Goal: Task Accomplishment & Management: Manage account settings

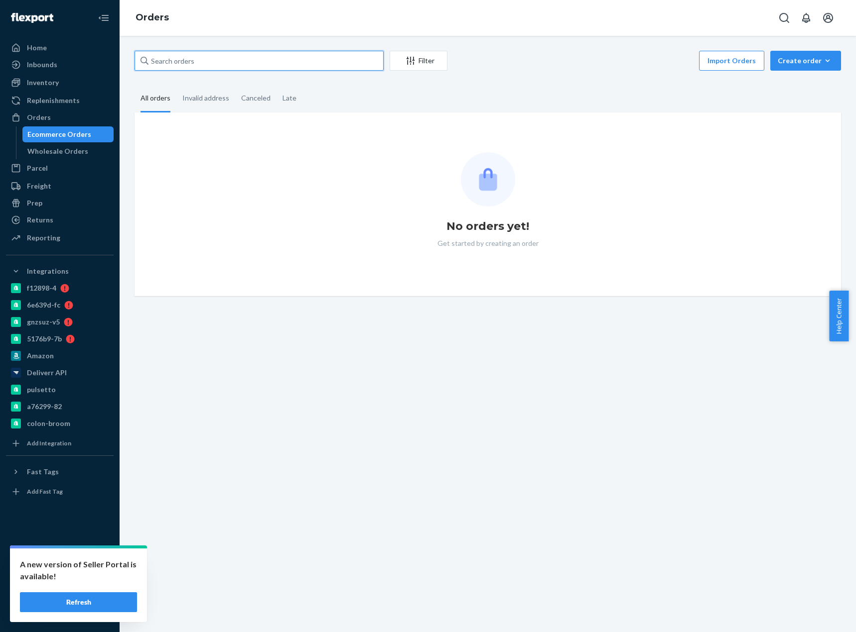
click at [230, 64] on input "text" at bounding box center [258, 61] width 249 height 20
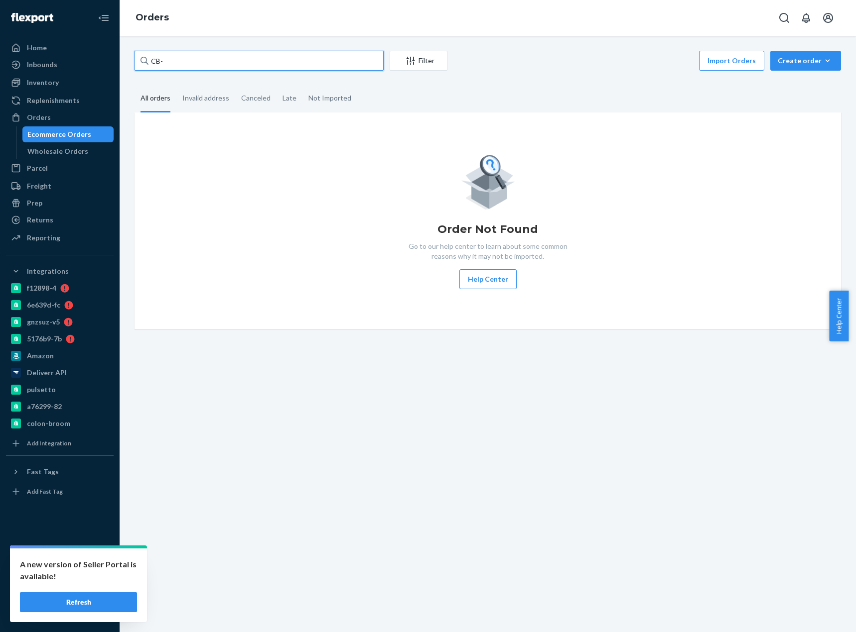
paste input "4153132"
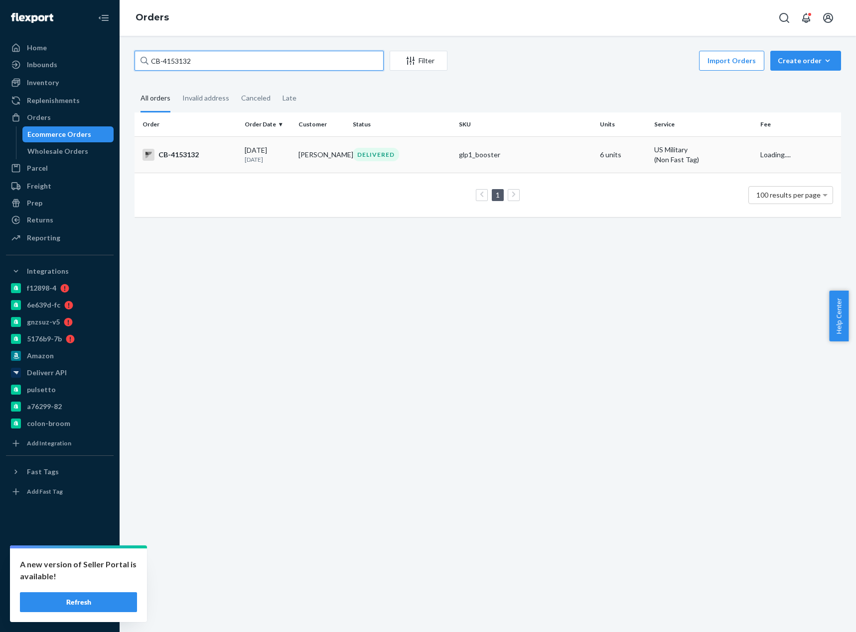
type input "CB-4153132"
click at [184, 153] on div "CB-4153132" at bounding box center [189, 155] width 94 height 12
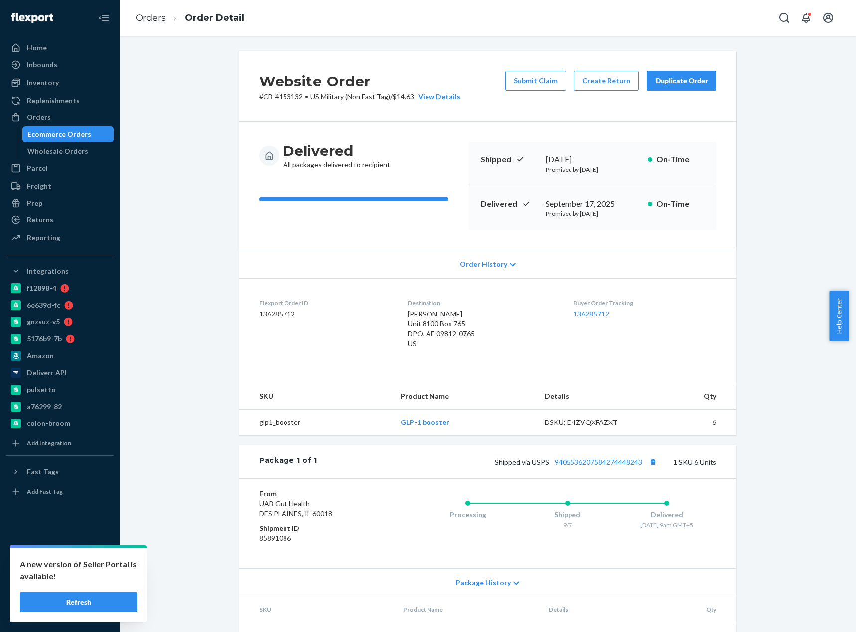
drag, startPoint x: 87, startPoint y: 602, endPoint x: 96, endPoint y: 571, distance: 32.3
click at [87, 602] on button "Refresh" at bounding box center [78, 603] width 117 height 20
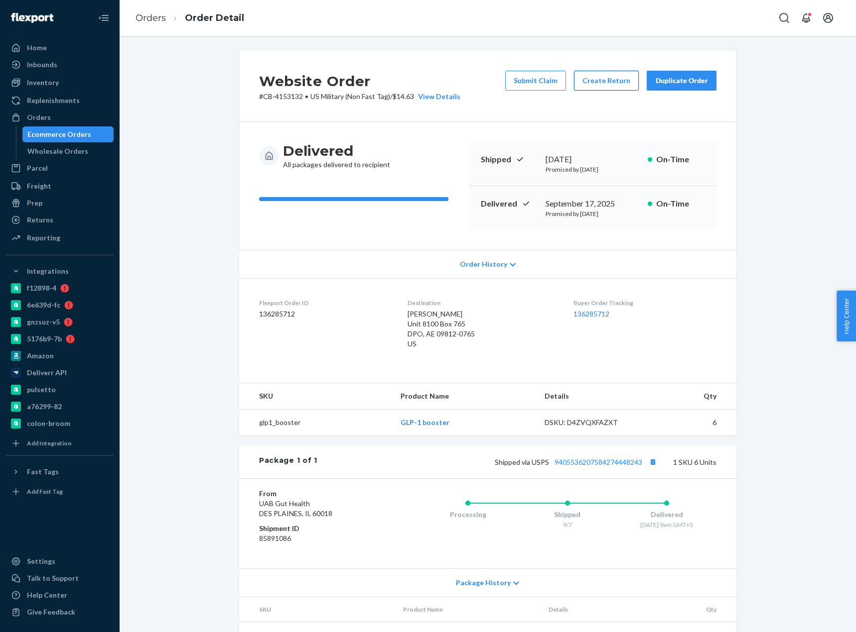
click at [611, 83] on button "Create Return" at bounding box center [606, 81] width 65 height 20
click at [152, 21] on link "Orders" at bounding box center [150, 17] width 30 height 11
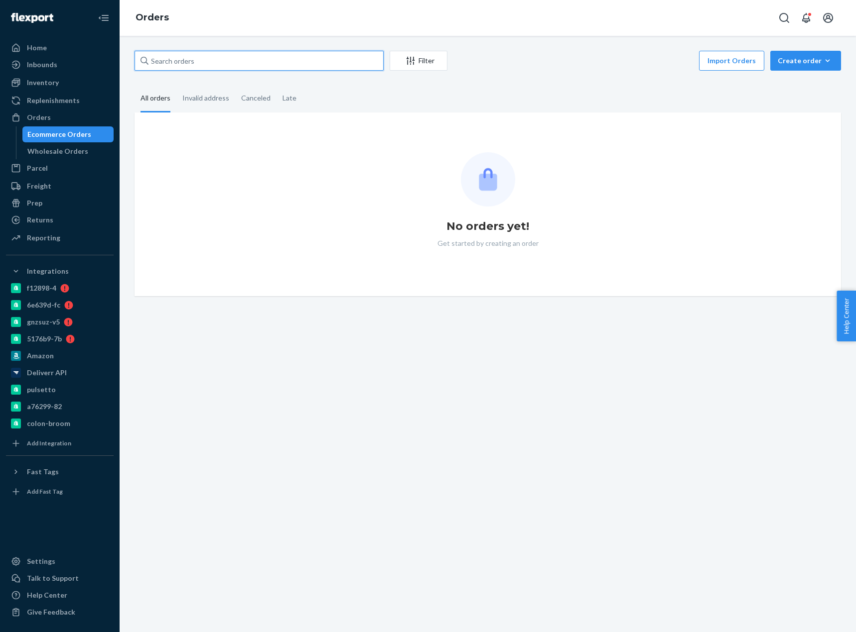
click at [170, 62] on input "text" at bounding box center [258, 61] width 249 height 20
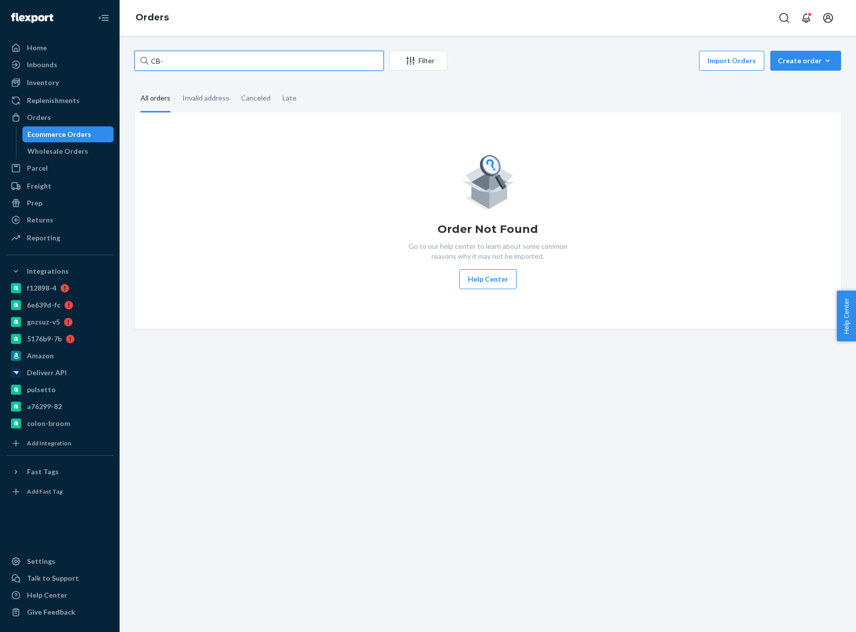
paste input "4120858"
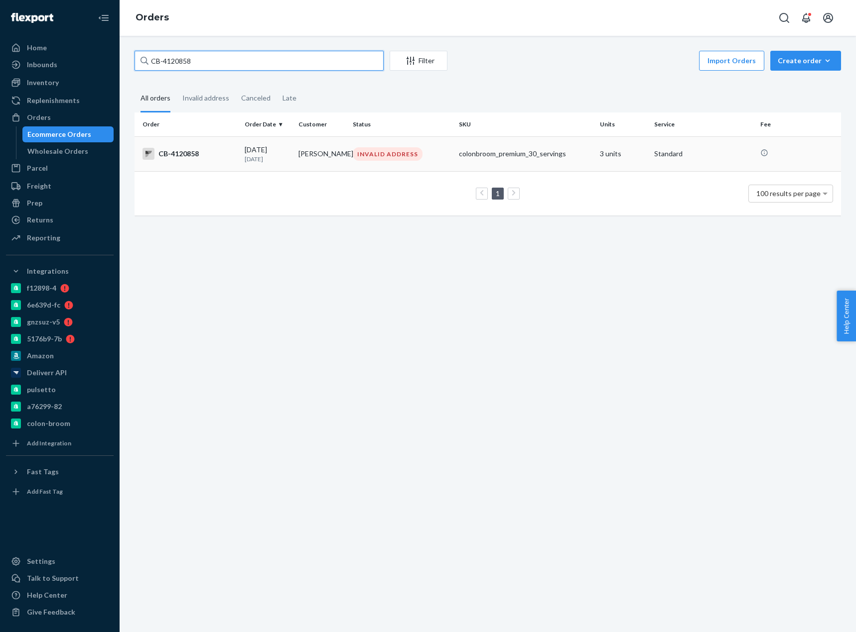
type input "CB-4120858"
click at [183, 156] on div "CB-4120858" at bounding box center [189, 154] width 94 height 12
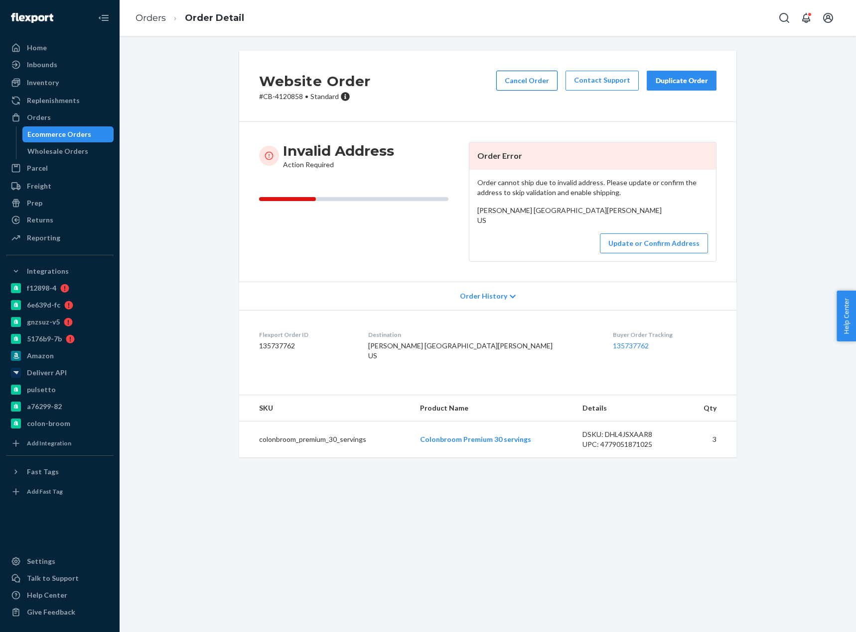
click at [530, 79] on button "Cancel Order" at bounding box center [526, 81] width 61 height 20
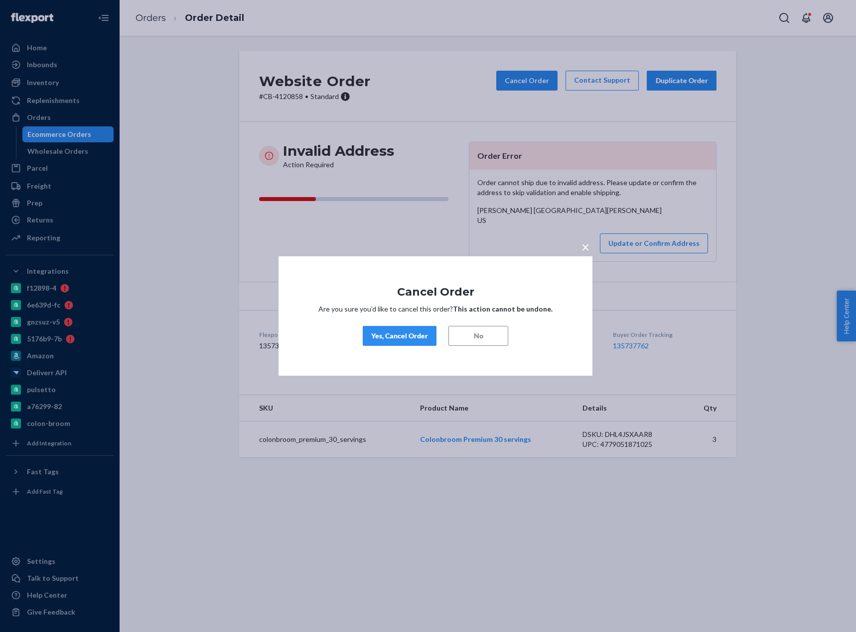
click at [399, 337] on div "Yes, Cancel Order" at bounding box center [399, 336] width 57 height 10
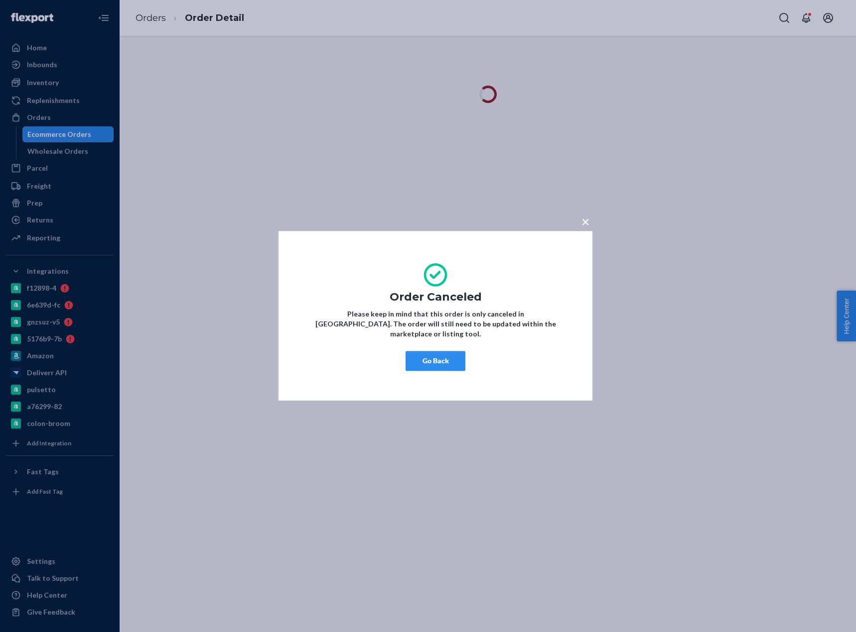
click at [449, 362] on button "Go Back" at bounding box center [435, 362] width 60 height 20
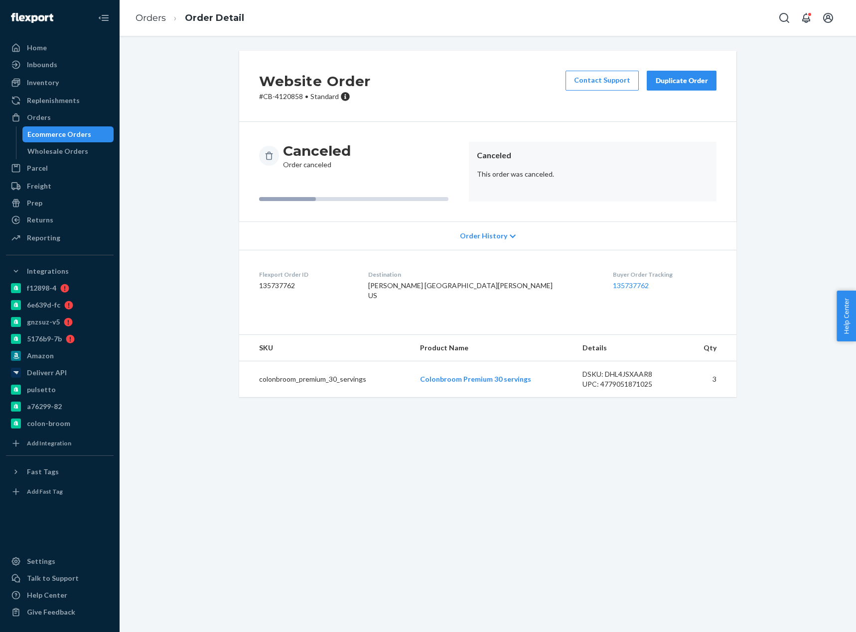
click at [153, 23] on li "Orders" at bounding box center [150, 18] width 30 height 13
click at [153, 18] on link "Orders" at bounding box center [150, 17] width 30 height 11
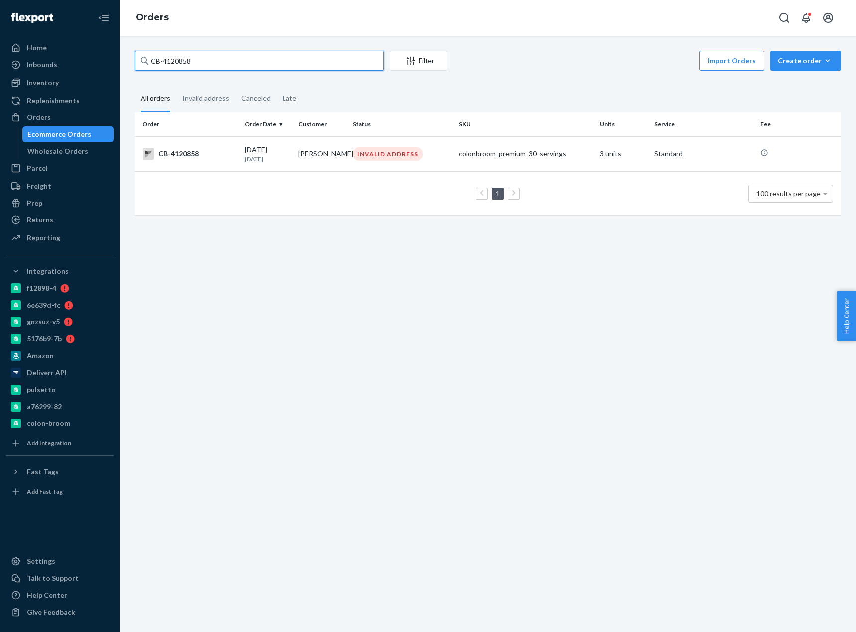
click at [200, 54] on input "CB-4120858" at bounding box center [258, 61] width 249 height 20
paste input "Regina Fairchild"
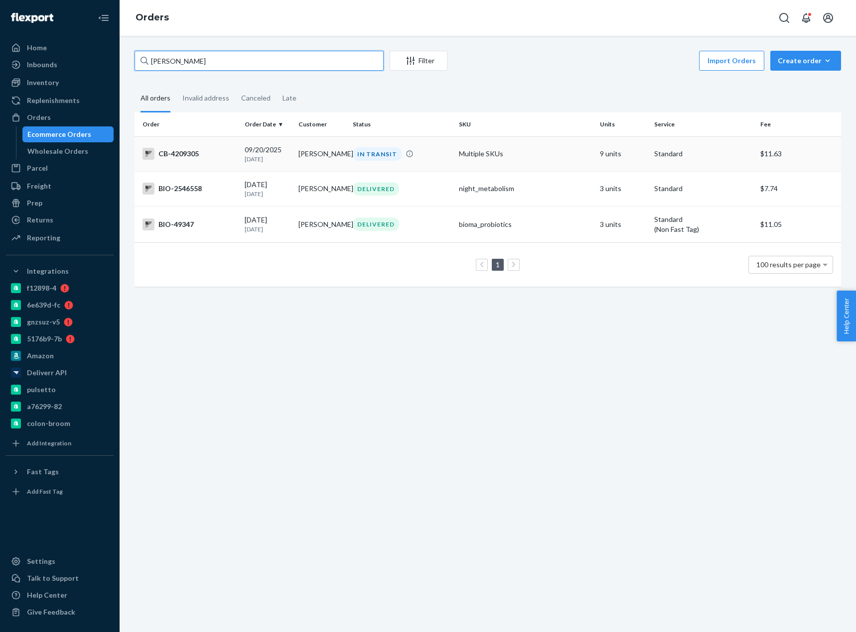
type input "Regina Fairchild"
click at [245, 156] on p "3 days ago" at bounding box center [268, 159] width 46 height 8
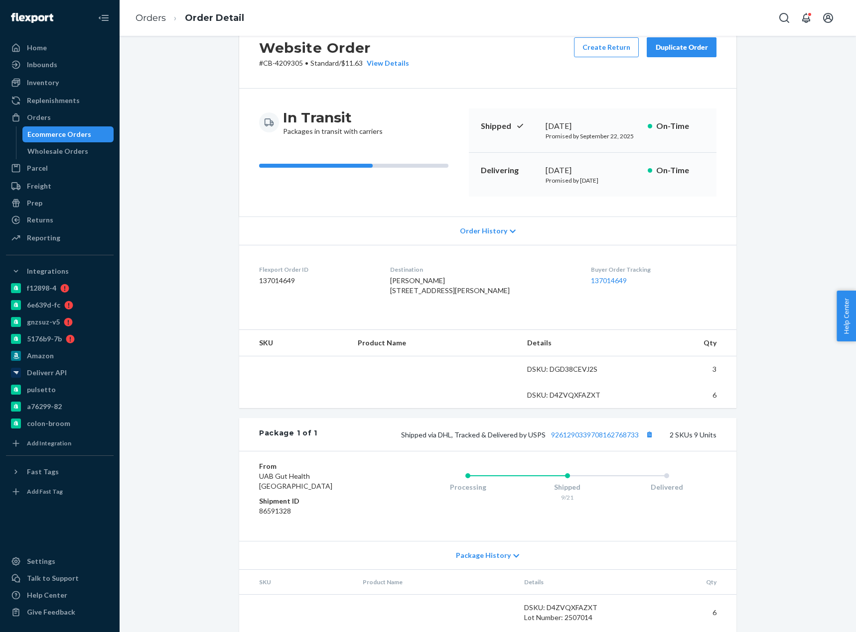
scroll to position [50, 0]
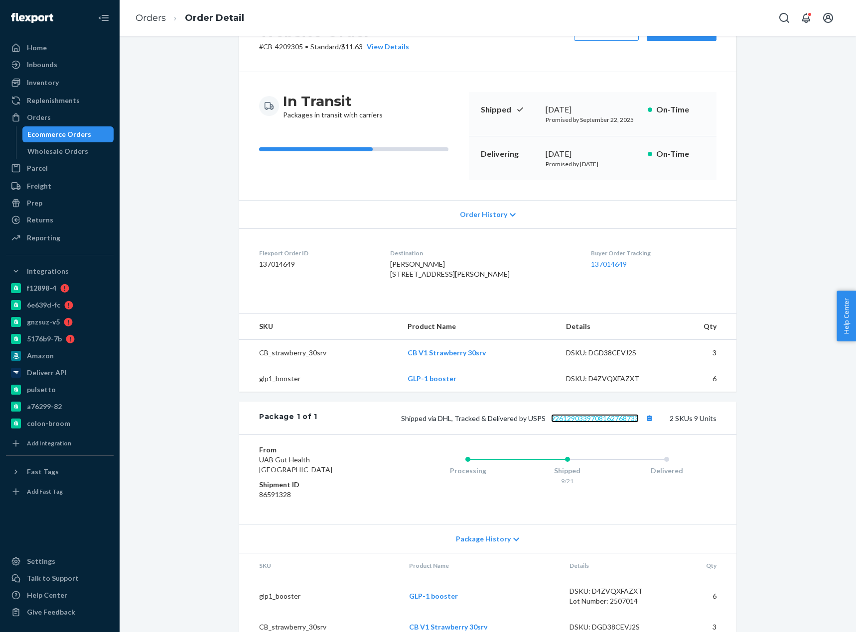
click at [611, 423] on link "9261290339708162768733" at bounding box center [595, 418] width 88 height 8
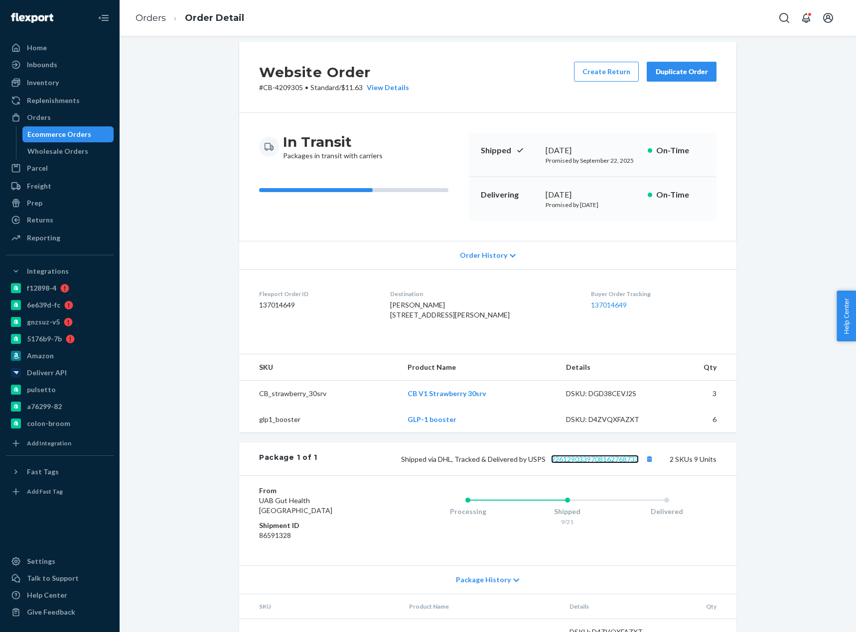
scroll to position [0, 0]
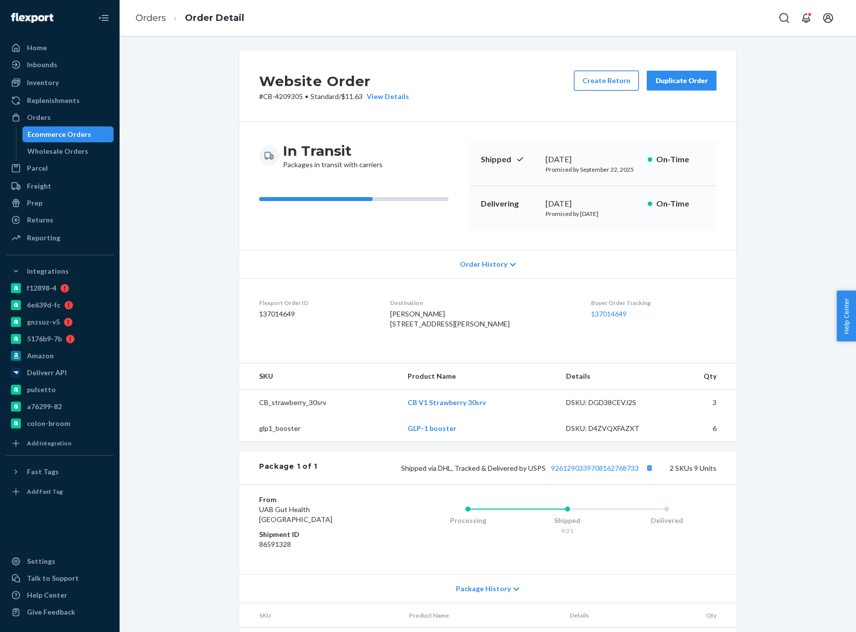
click at [611, 82] on button "Create Return" at bounding box center [606, 81] width 65 height 20
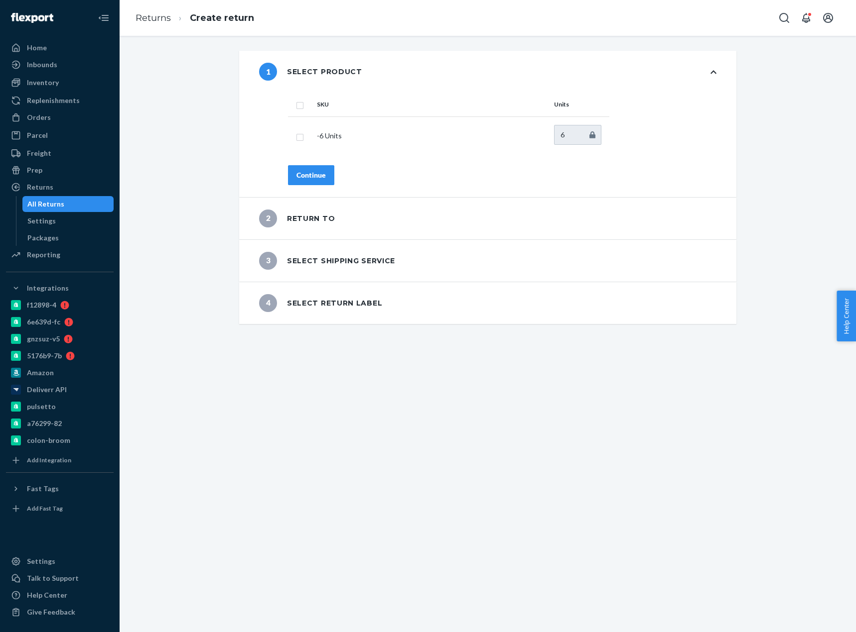
click at [296, 105] on input "checkbox" at bounding box center [300, 104] width 8 height 10
checkbox input "false"
type input "3"
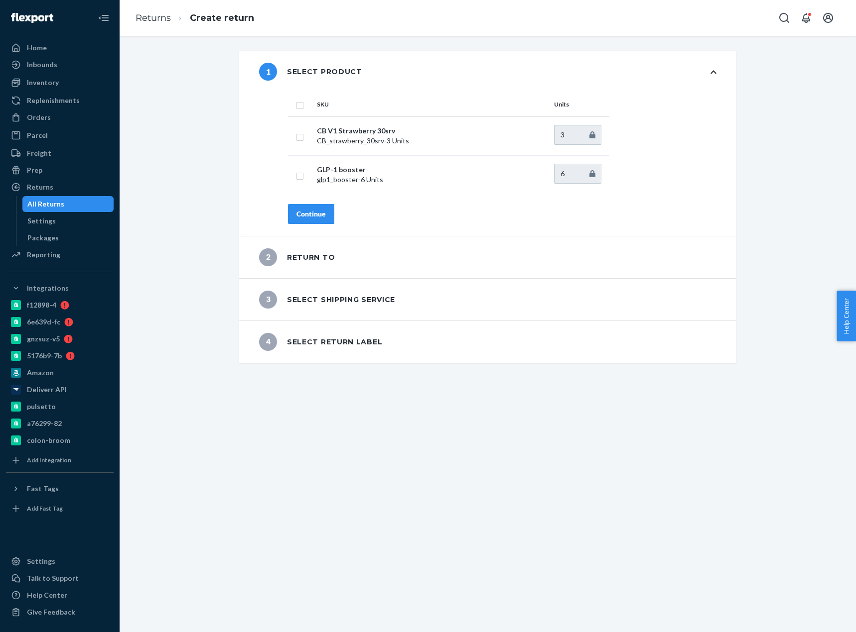
click at [296, 102] on input "checkbox" at bounding box center [300, 104] width 8 height 10
checkbox input "true"
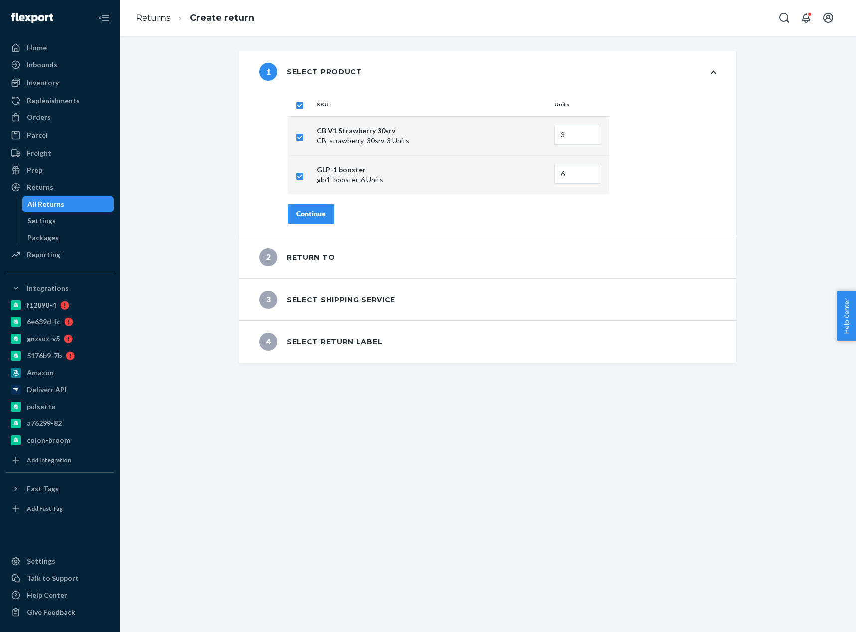
click at [311, 217] on div "Continue" at bounding box center [310, 214] width 29 height 10
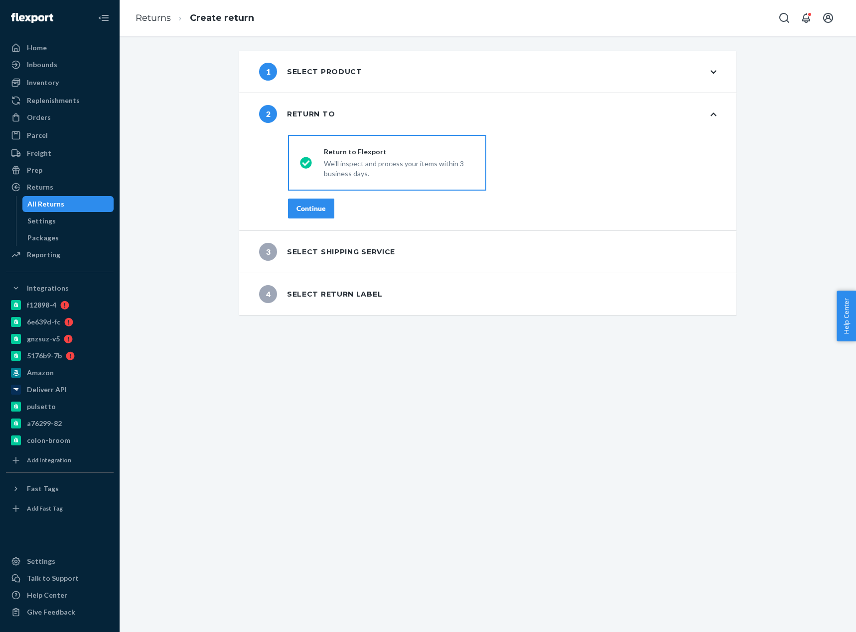
click at [317, 205] on div "Continue" at bounding box center [310, 209] width 29 height 10
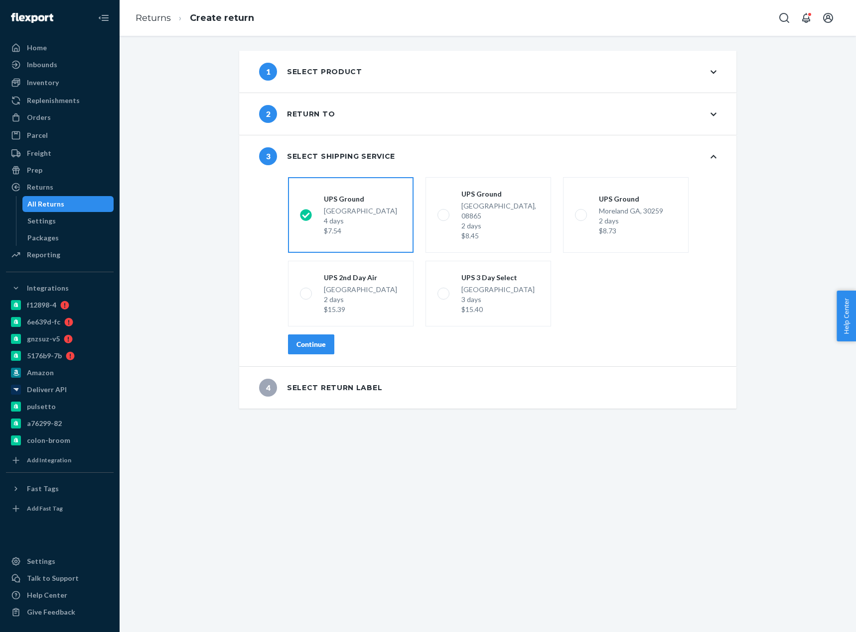
click at [308, 340] on div "Continue" at bounding box center [310, 345] width 29 height 10
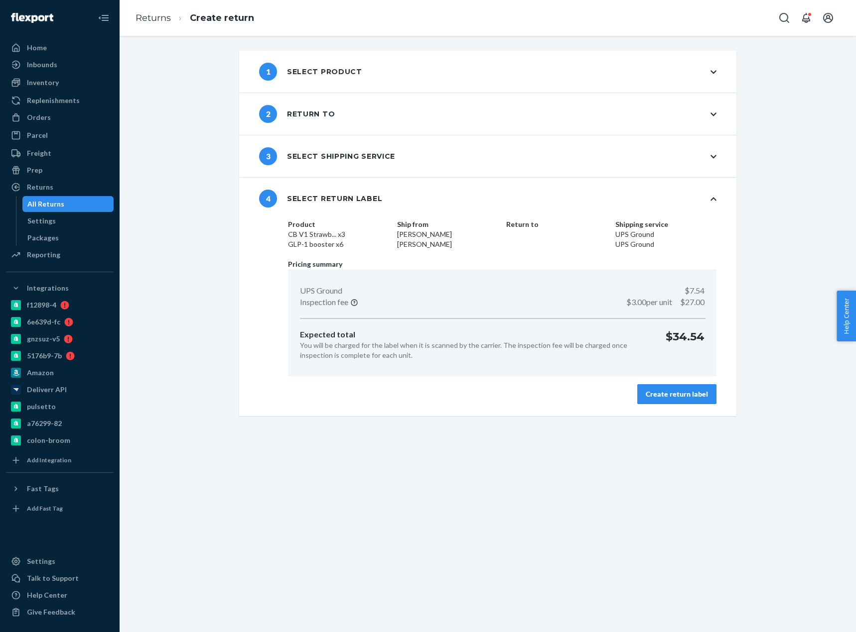
click at [653, 391] on div "Create return label" at bounding box center [676, 394] width 62 height 10
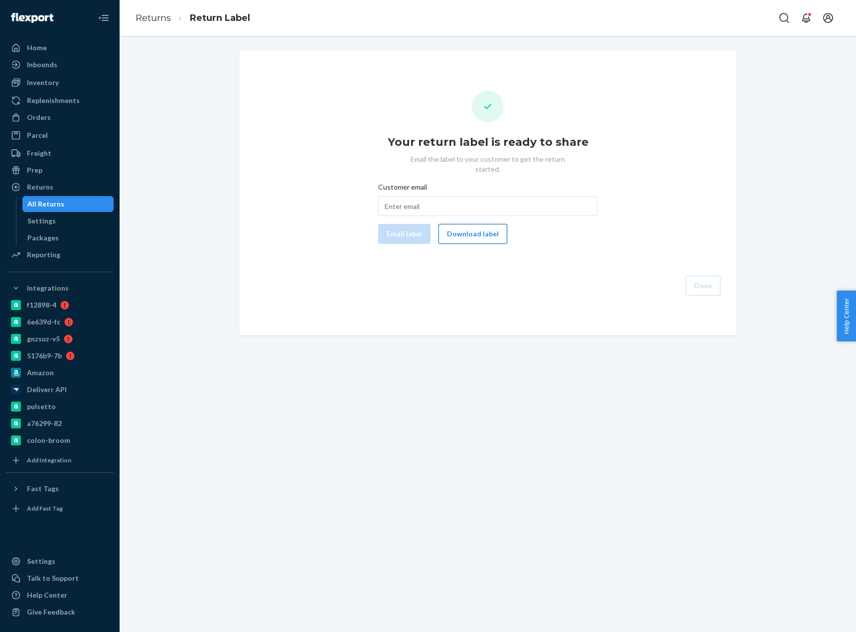
click at [473, 226] on button "Download label" at bounding box center [472, 234] width 69 height 20
click at [57, 121] on div "Orders" at bounding box center [60, 118] width 106 height 14
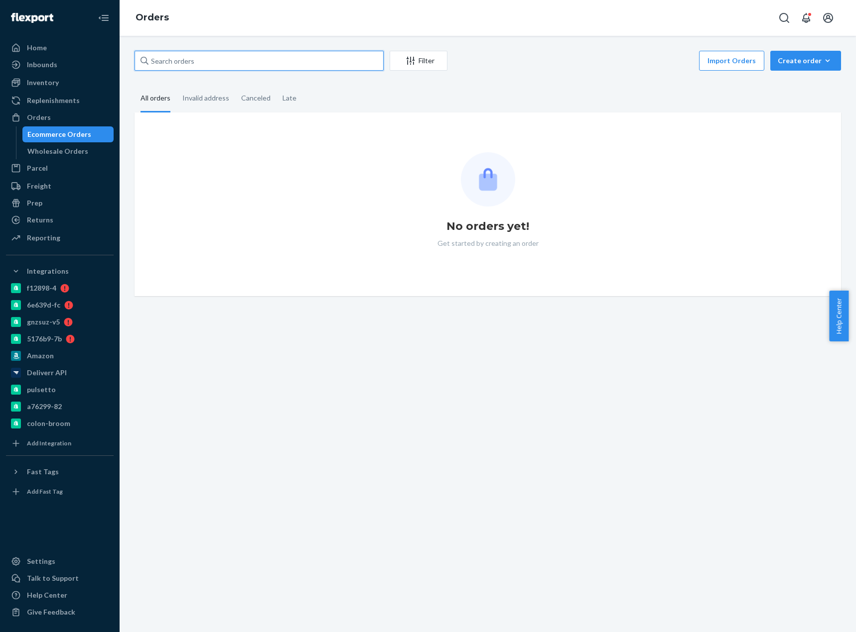
click at [215, 61] on input "text" at bounding box center [258, 61] width 249 height 20
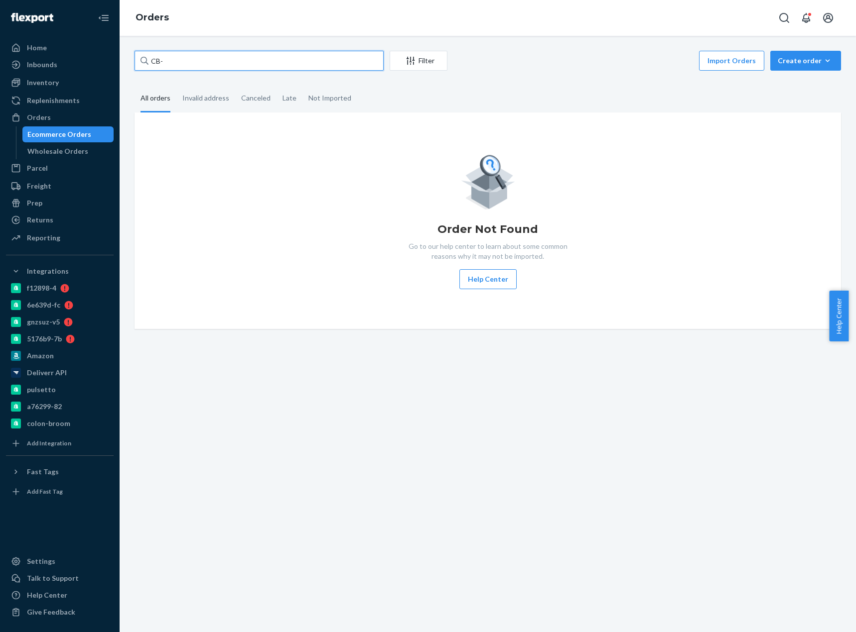
paste input "4091146"
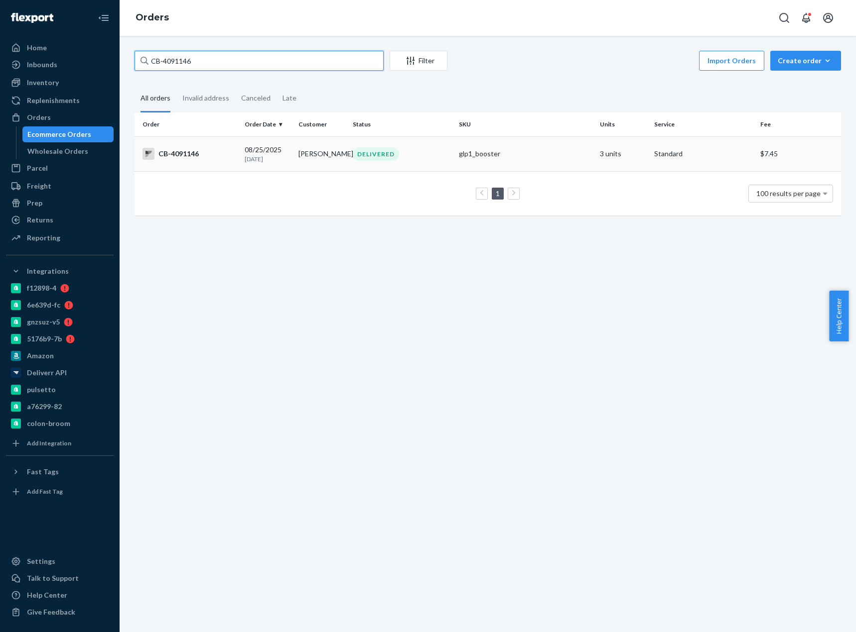
type input "CB-4091146"
click at [212, 153] on div "CB-4091146" at bounding box center [189, 154] width 94 height 12
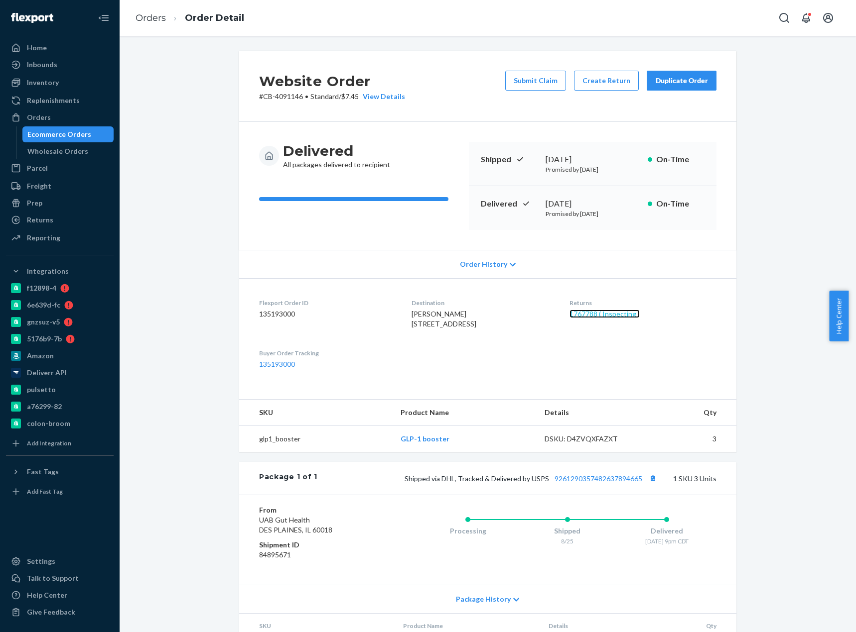
click at [628, 315] on link "1767788 ( Inspecting )" at bounding box center [604, 314] width 70 height 8
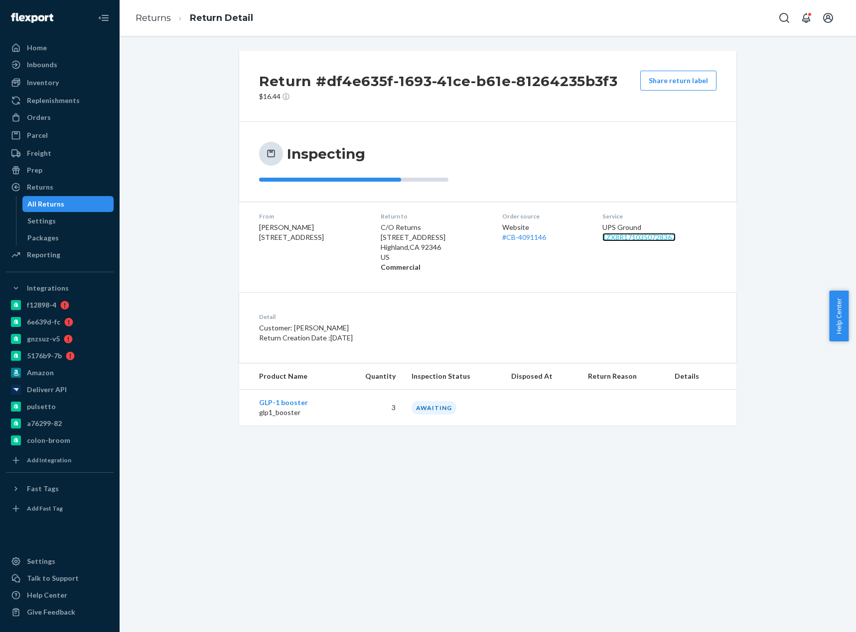
click at [670, 235] on link "1ZX8R1710350728367" at bounding box center [638, 237] width 73 height 8
click at [70, 119] on div "Orders" at bounding box center [60, 118] width 106 height 14
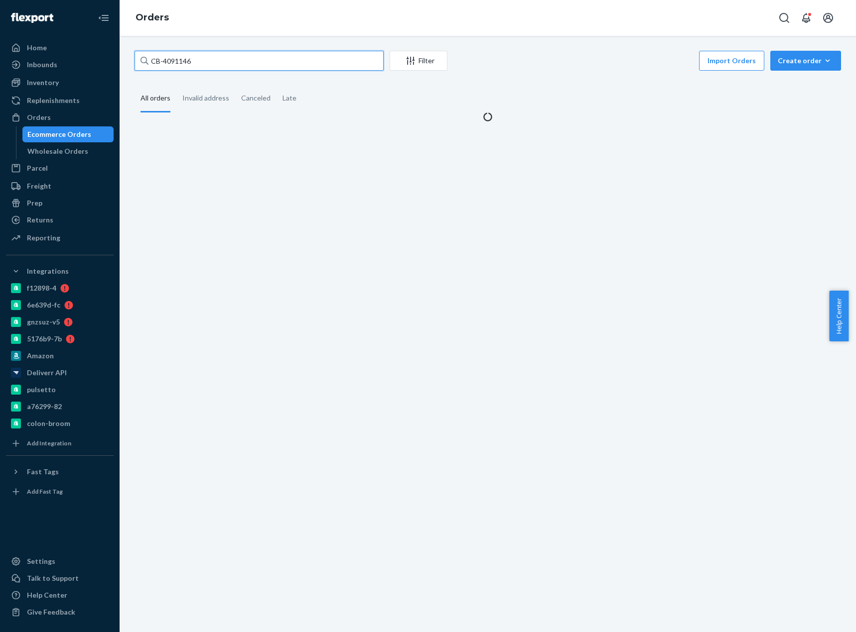
click at [169, 63] on input "CB-4091146" at bounding box center [258, 61] width 249 height 20
paste input "4090990"
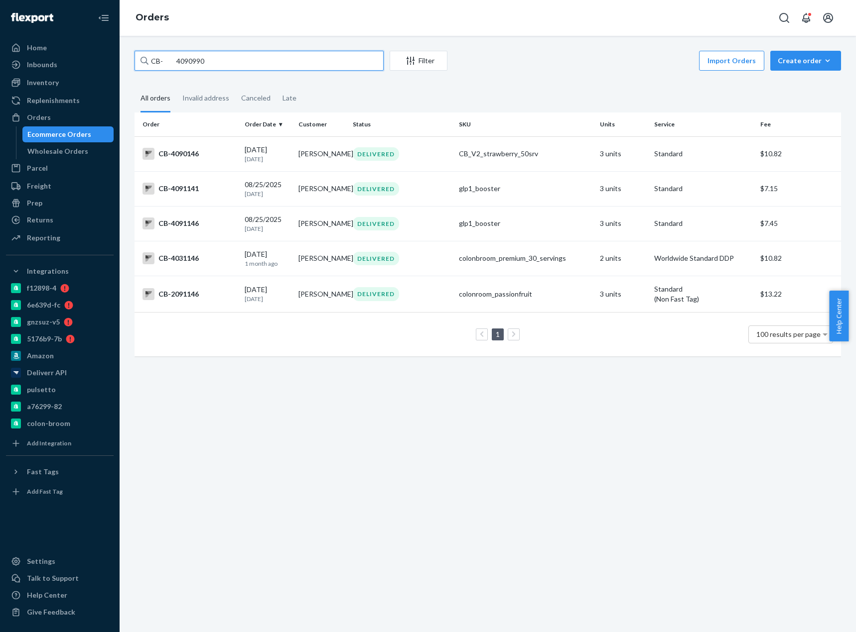
click at [174, 60] on input "CB- 4090990" at bounding box center [258, 61] width 249 height 20
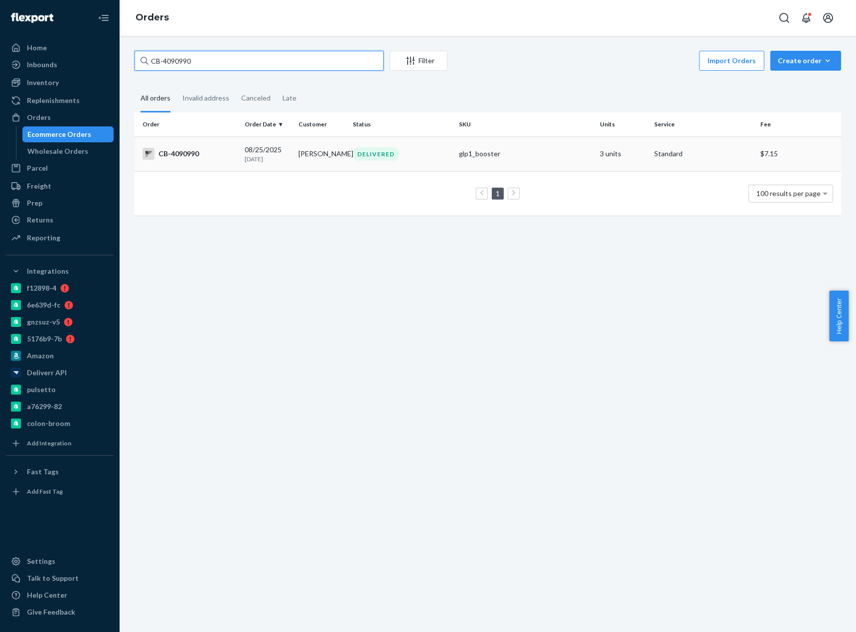
type input "CB-4090990"
click at [205, 154] on div "CB-4090990" at bounding box center [189, 154] width 94 height 12
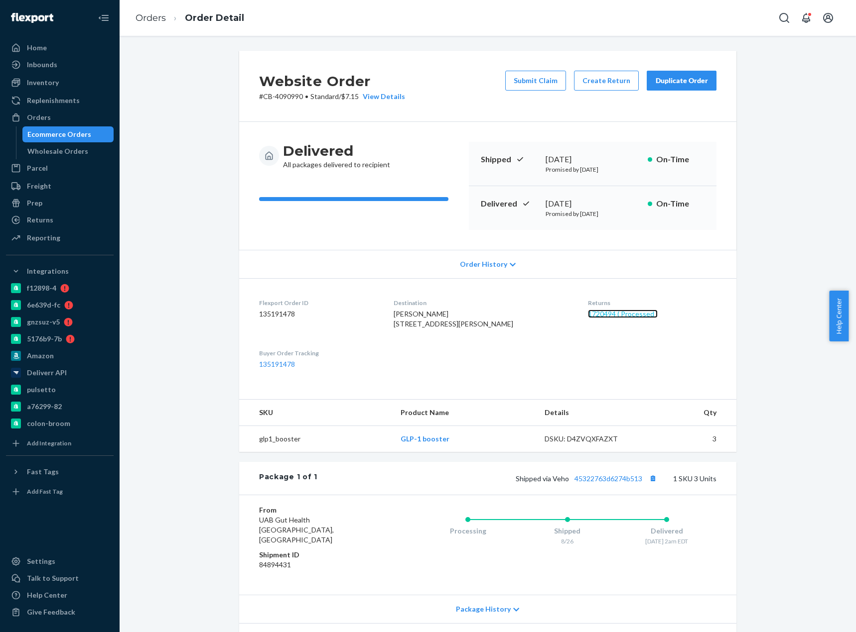
click at [619, 313] on link "1720494 ( Processed )" at bounding box center [623, 314] width 70 height 8
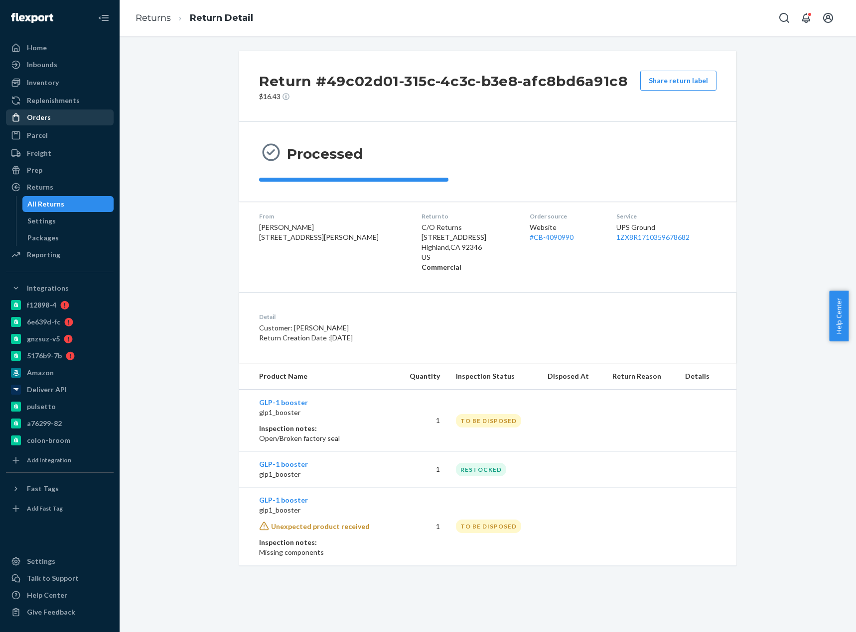
click at [69, 122] on div "Orders" at bounding box center [60, 118] width 106 height 14
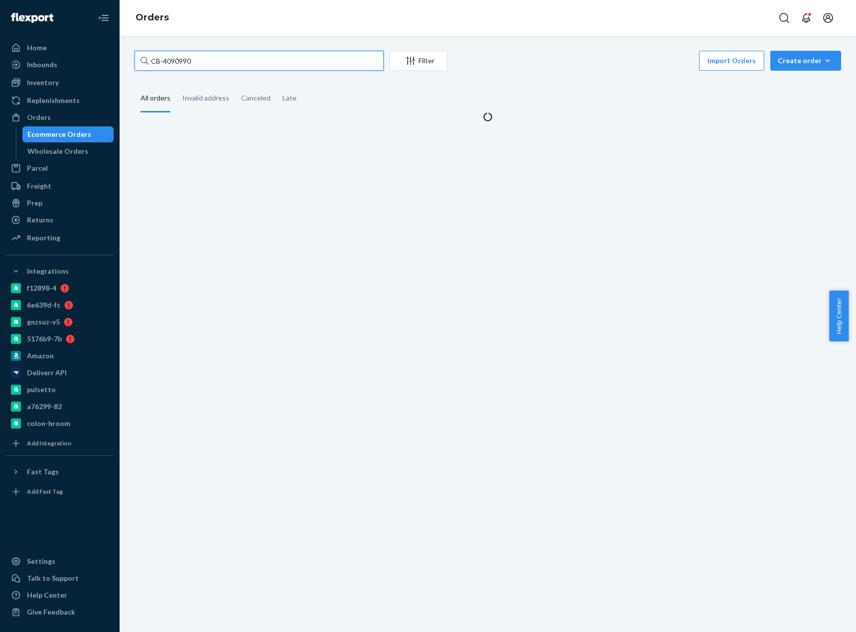
click at [181, 61] on input "CB-4090990" at bounding box center [258, 61] width 249 height 20
paste input "21265"
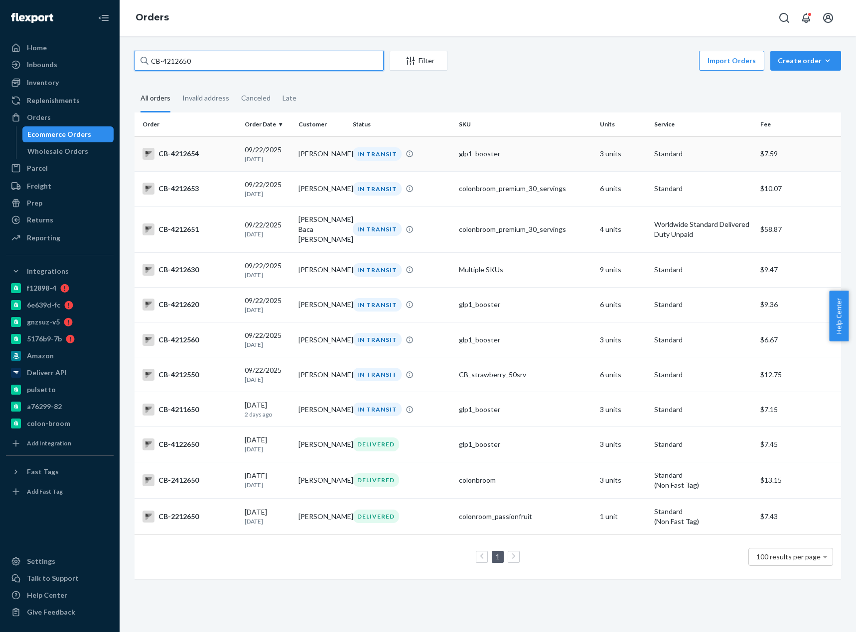
type input "CB-4212650"
click at [154, 54] on input "CB-4212650" at bounding box center [258, 61] width 249 height 20
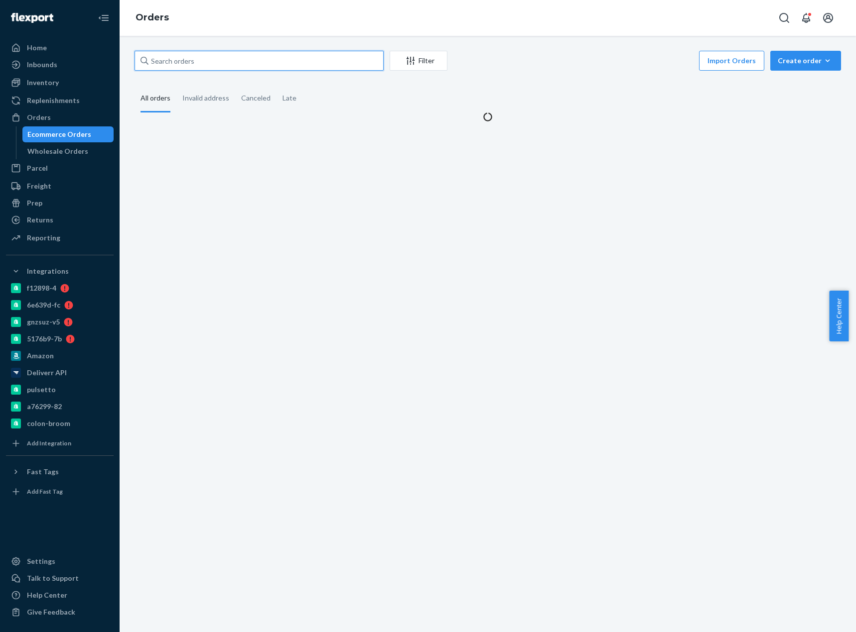
paste input "CB-4212650"
type input "CB-4212650"
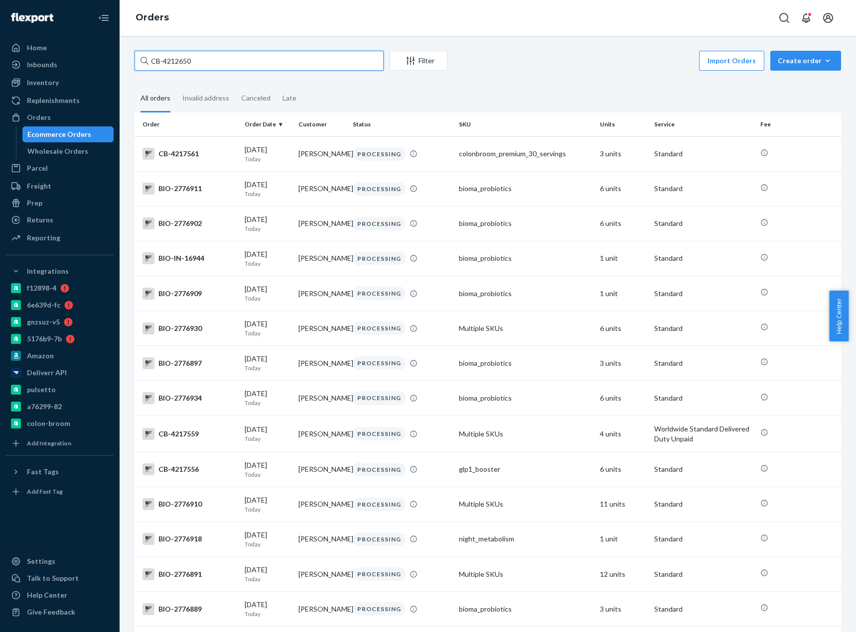
click at [178, 59] on input "CB-4212650" at bounding box center [258, 61] width 249 height 20
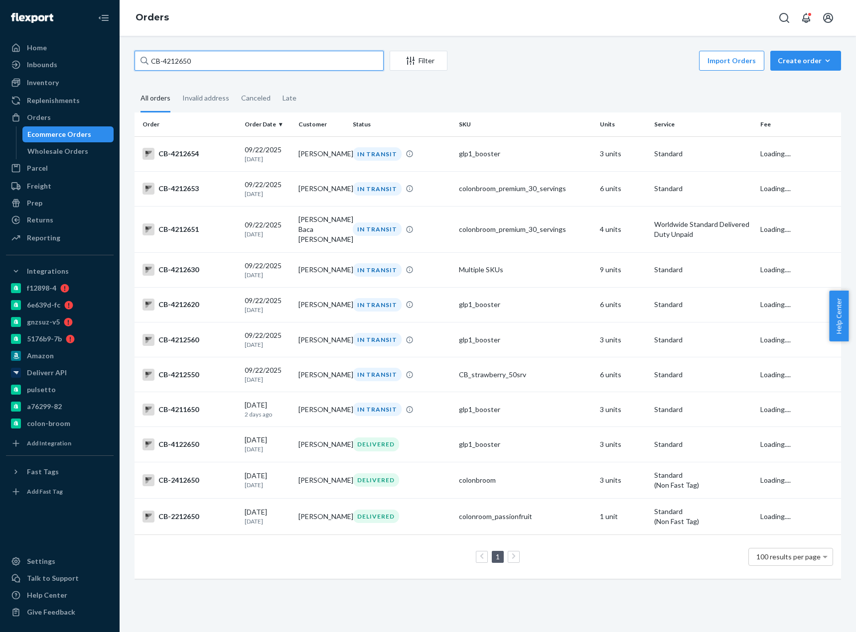
click at [178, 59] on input "CB-4212650" at bounding box center [258, 61] width 249 height 20
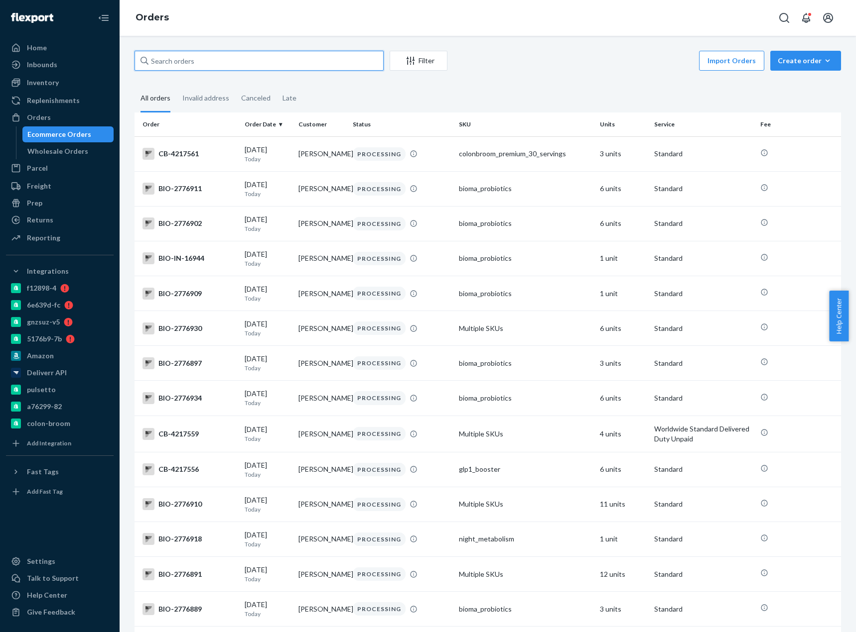
paste input "CB-4212650"
type input "CB-4212650"
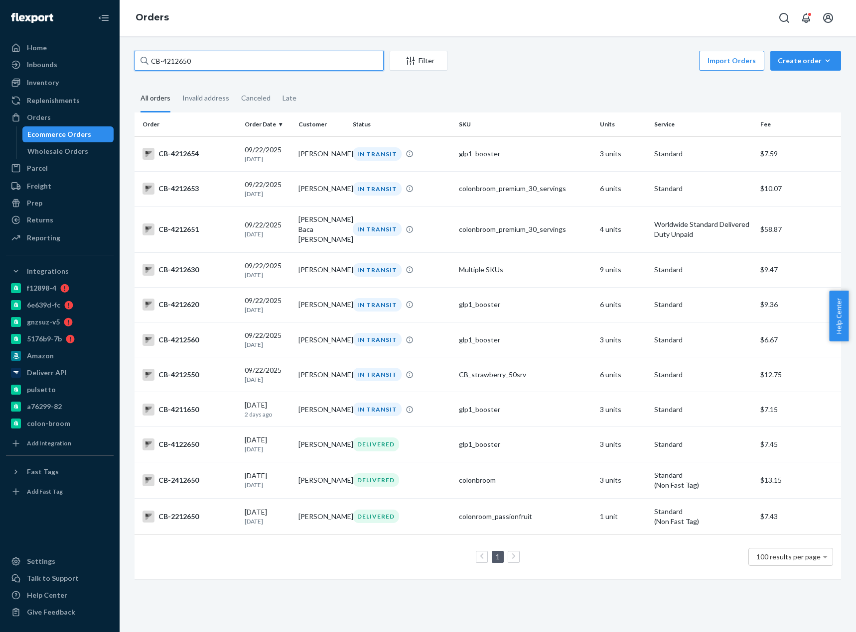
click at [169, 64] on input "CB-4212650" at bounding box center [258, 61] width 249 height 20
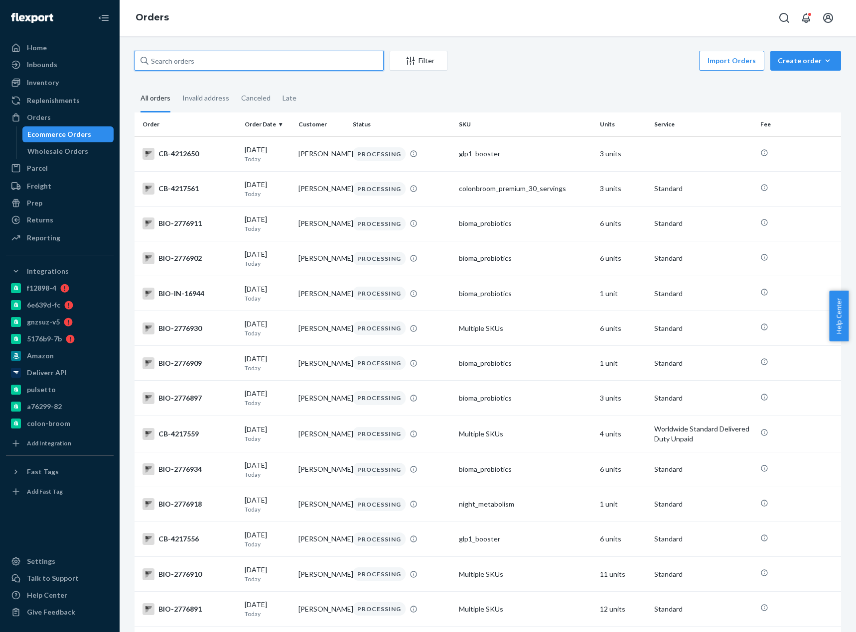
paste input "CB-4212650"
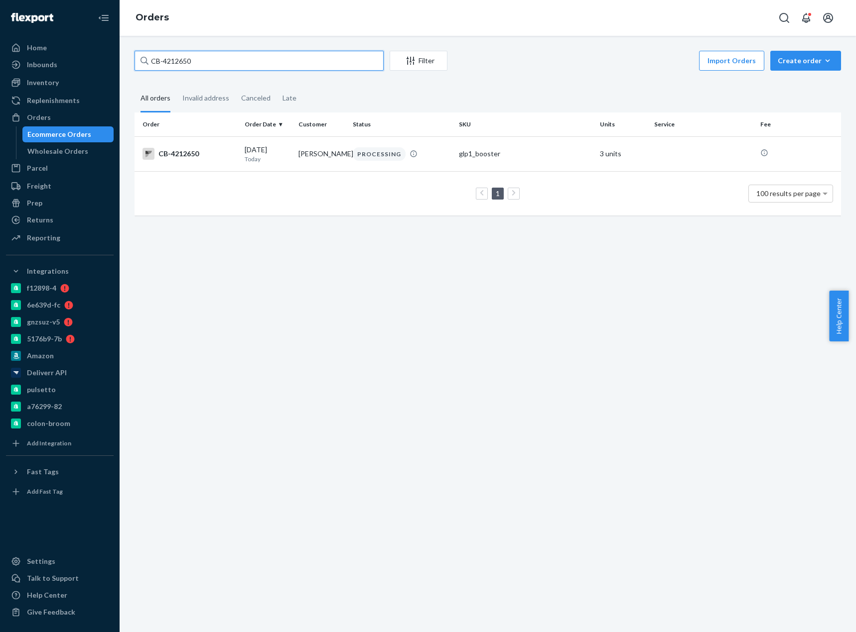
click at [180, 63] on input "CB-4212650" at bounding box center [258, 61] width 249 height 20
paste input "165339"
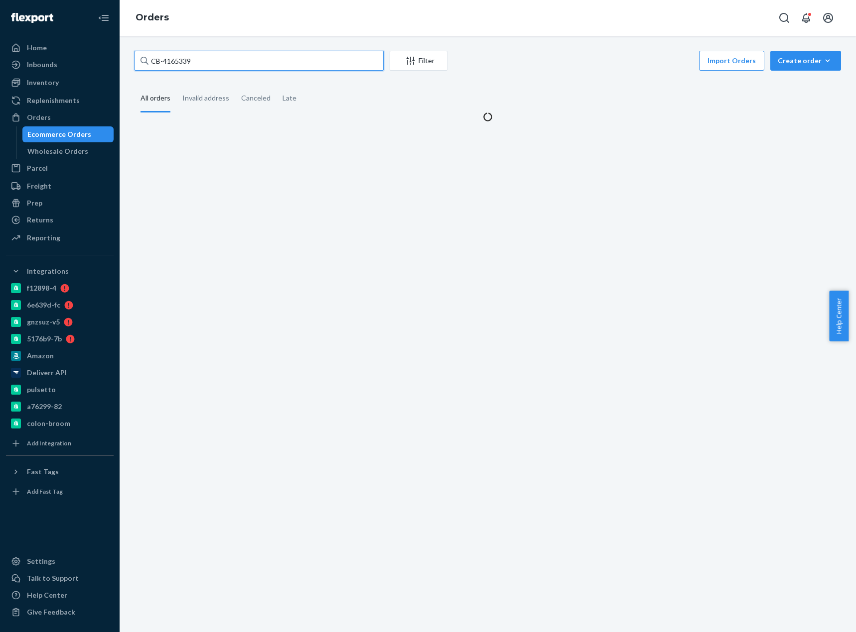
type input "CB-4165339"
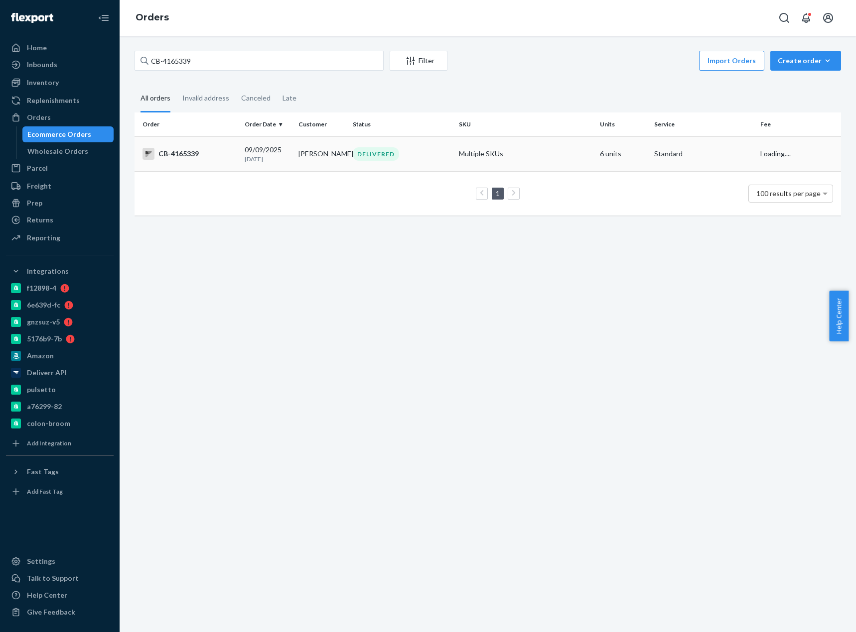
click at [242, 165] on td "09/09/2025 14 days ago" at bounding box center [268, 153] width 54 height 35
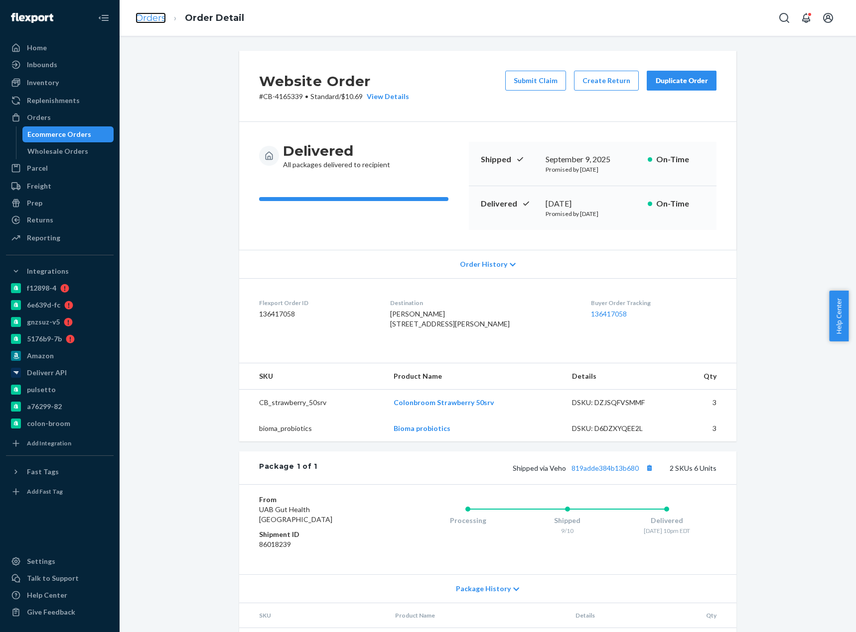
click at [152, 20] on link "Orders" at bounding box center [150, 17] width 30 height 11
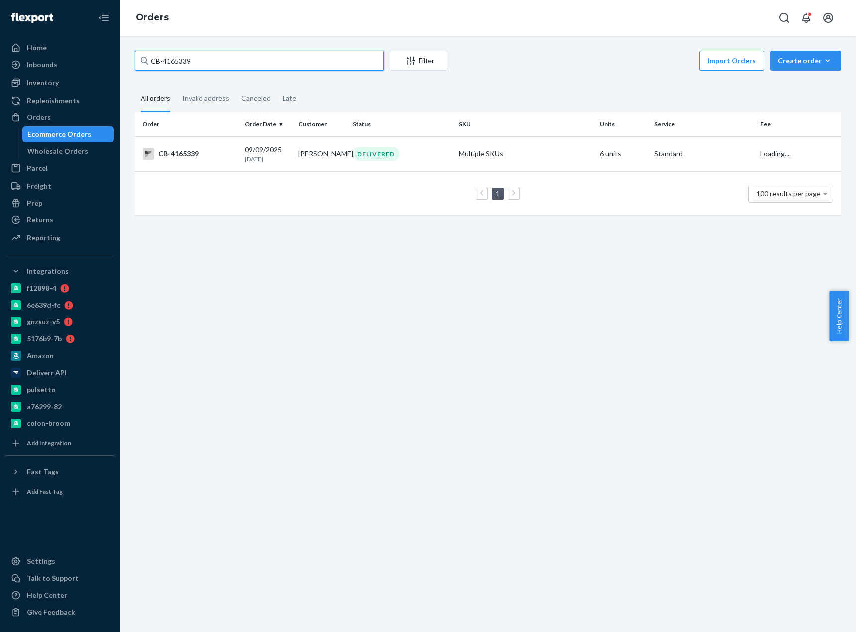
click at [169, 60] on input "CB-4165339" at bounding box center [258, 61] width 249 height 20
paste input "0530"
type input "CB-4160530"
click at [186, 155] on div "CB-4160530" at bounding box center [189, 154] width 94 height 12
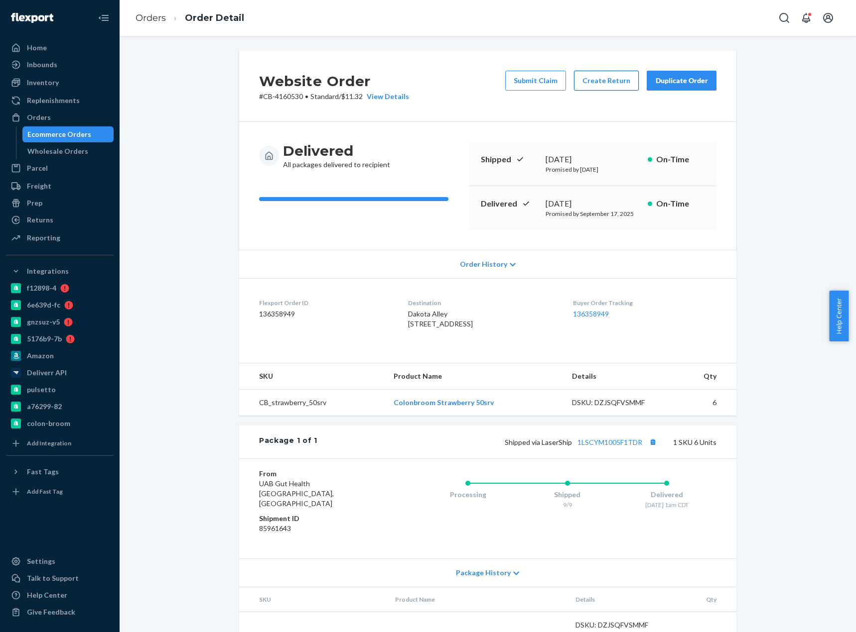
click at [604, 79] on button "Create Return" at bounding box center [606, 81] width 65 height 20
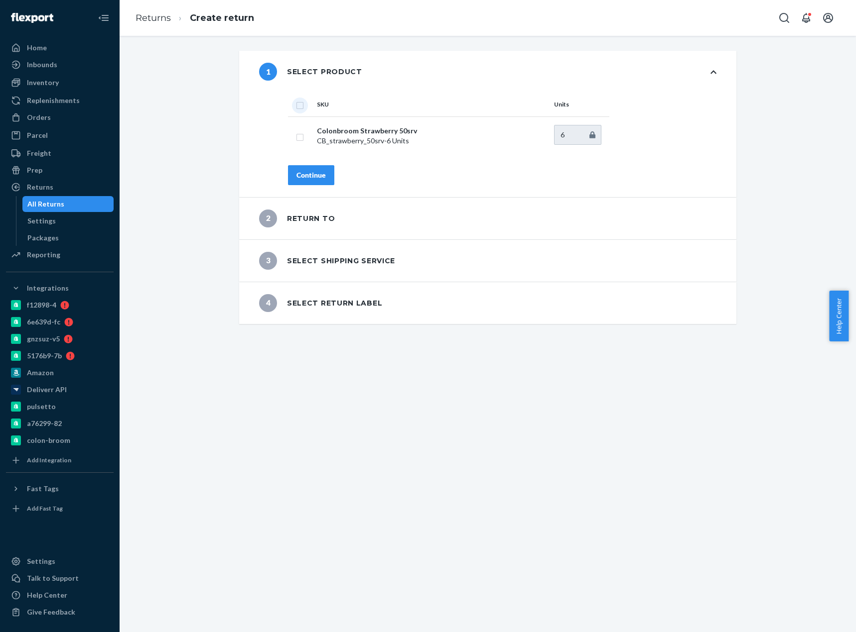
click at [296, 104] on input "checkbox" at bounding box center [300, 104] width 8 height 10
checkbox input "true"
click at [305, 173] on div "Continue" at bounding box center [310, 175] width 29 height 10
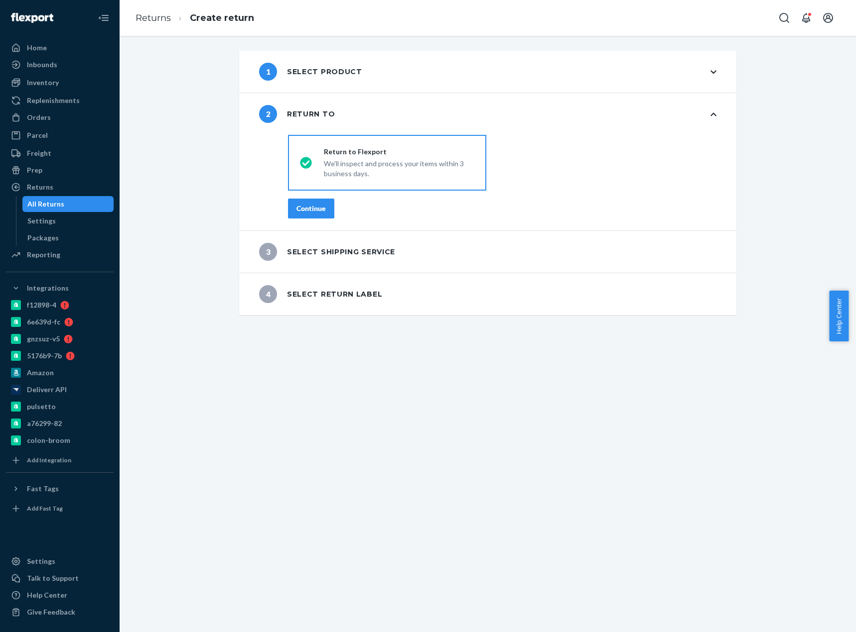
click at [300, 208] on div "Continue" at bounding box center [310, 209] width 29 height 10
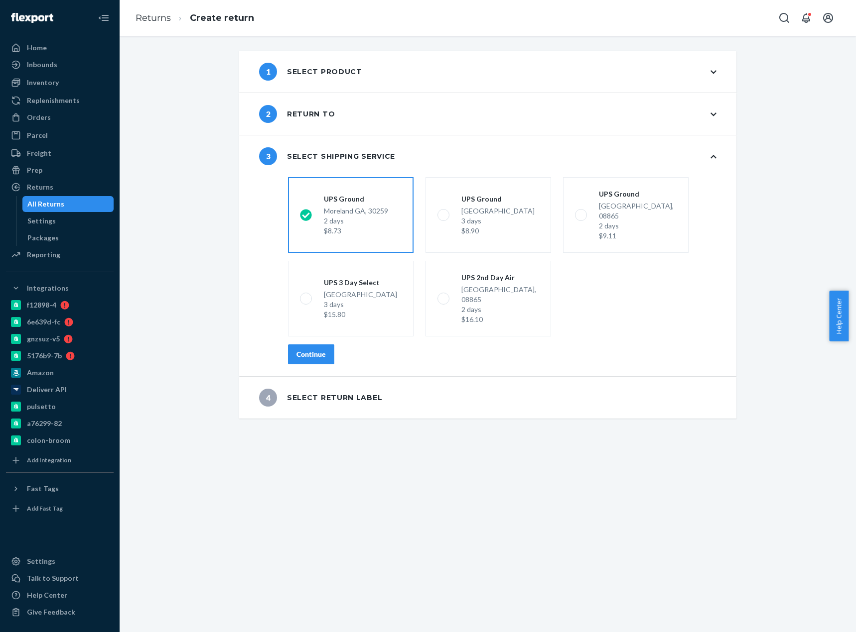
click at [306, 350] on div "Continue" at bounding box center [310, 355] width 29 height 10
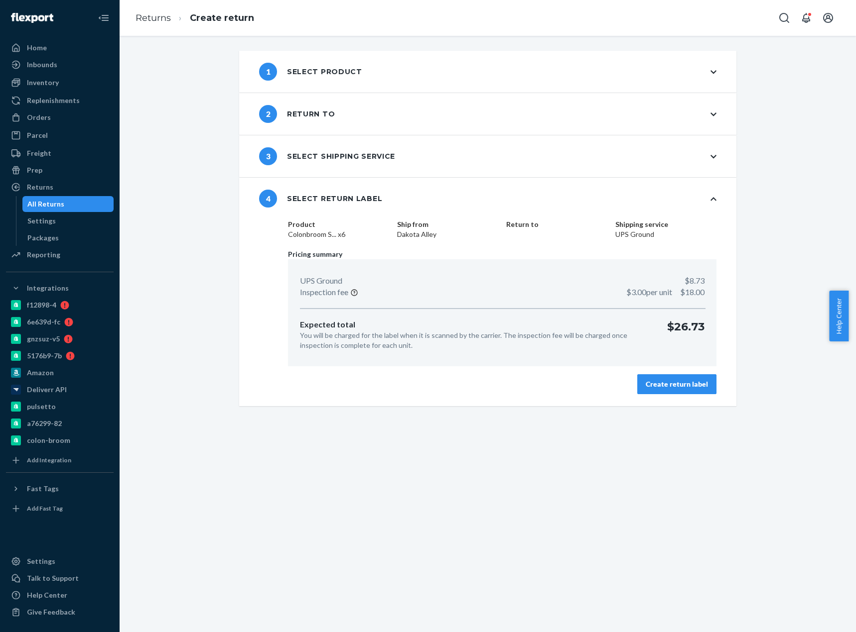
click at [674, 383] on div "Create return label" at bounding box center [676, 384] width 62 height 10
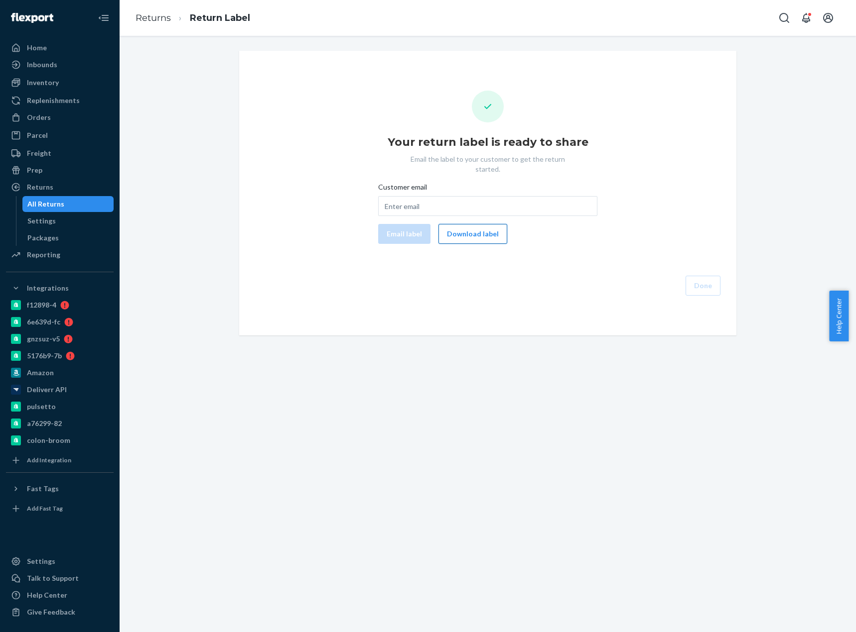
click at [472, 229] on button "Download label" at bounding box center [472, 234] width 69 height 20
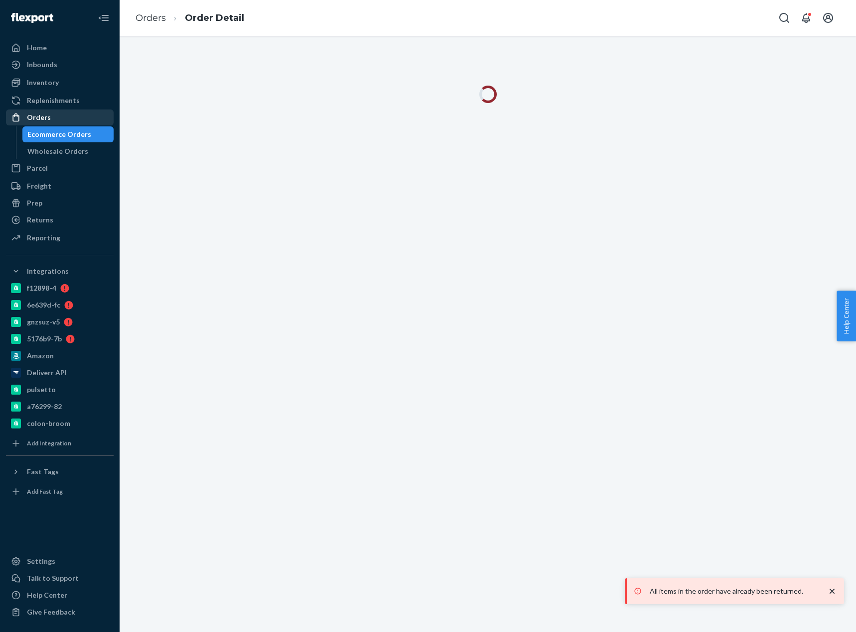
click at [66, 119] on div "Orders" at bounding box center [60, 118] width 106 height 14
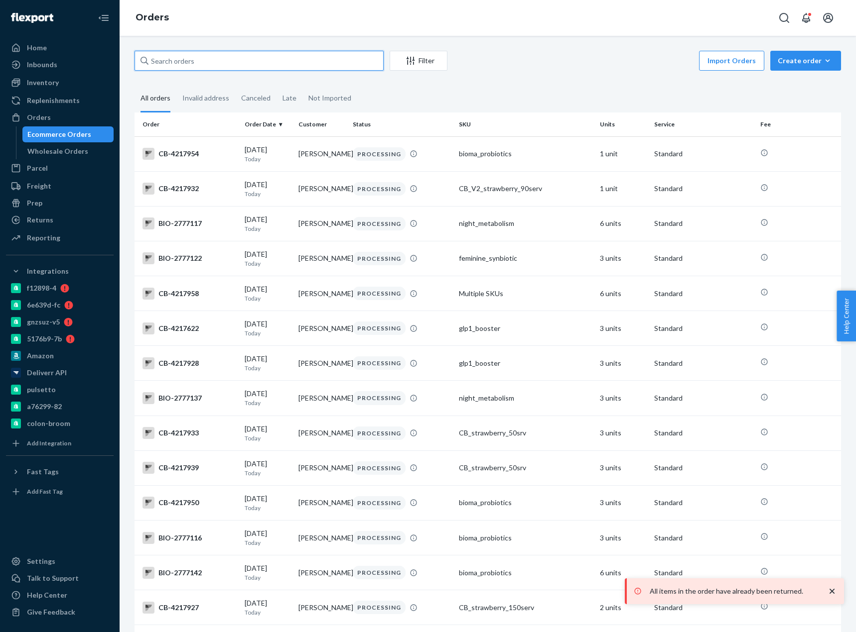
click at [164, 58] on input "text" at bounding box center [258, 61] width 249 height 20
paste input "Karla Webb"
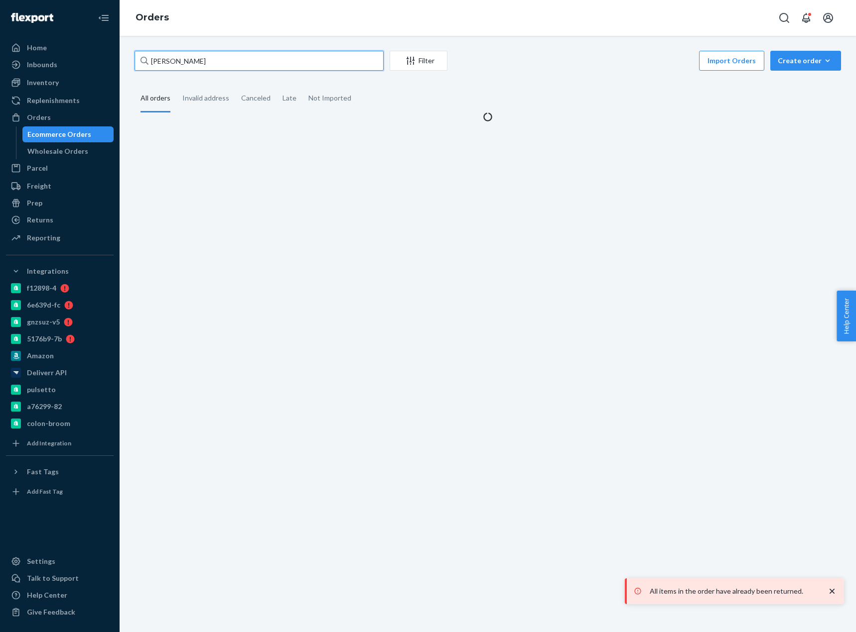
click at [164, 60] on input "Karla Webb" at bounding box center [258, 61] width 249 height 20
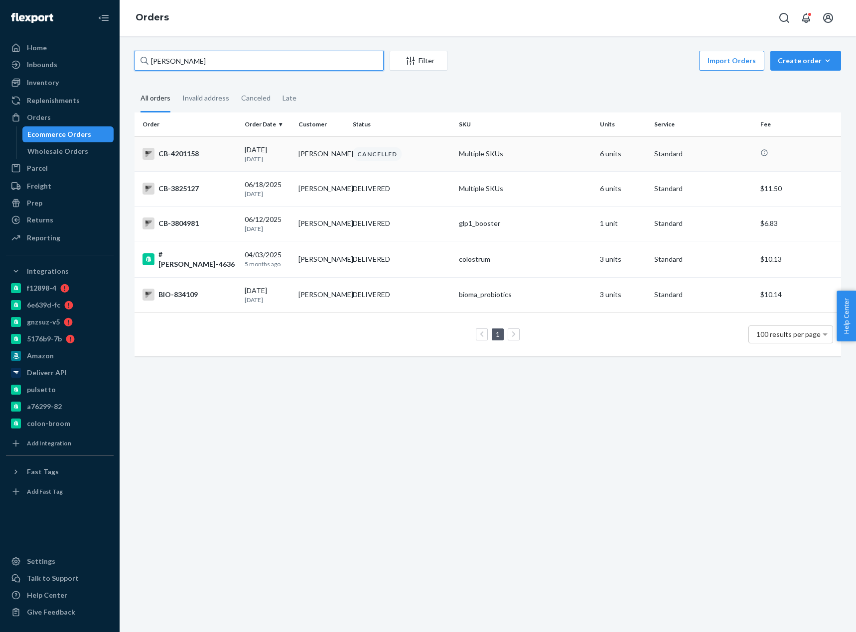
type input "Karla Webb"
click at [225, 164] on td "CB-4201158" at bounding box center [187, 153] width 106 height 35
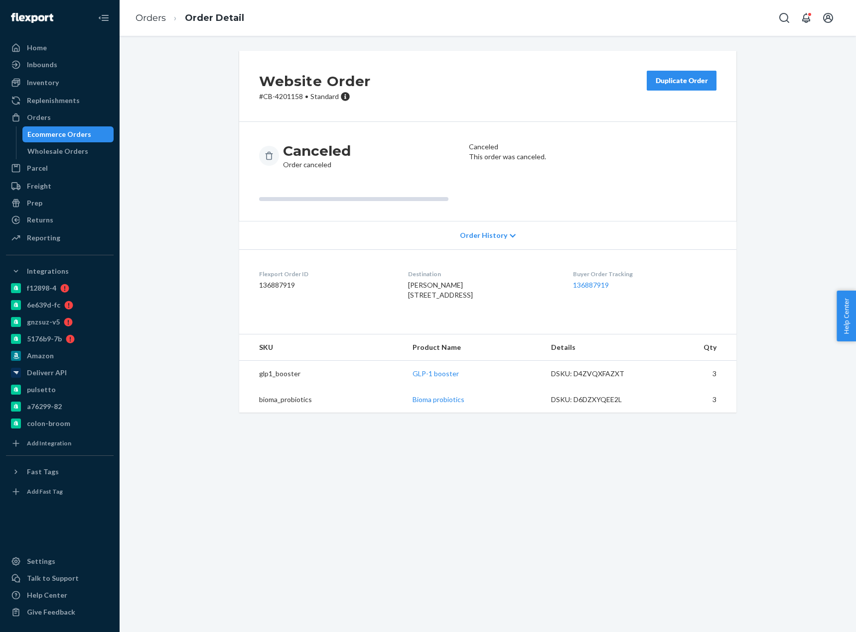
click at [285, 99] on p "# CB-4201158 • Standard" at bounding box center [315, 97] width 112 height 10
copy p "4201158"
click at [288, 103] on div "Website Order # CB-4201158 • Standard Duplicate Order" at bounding box center [487, 86] width 497 height 71
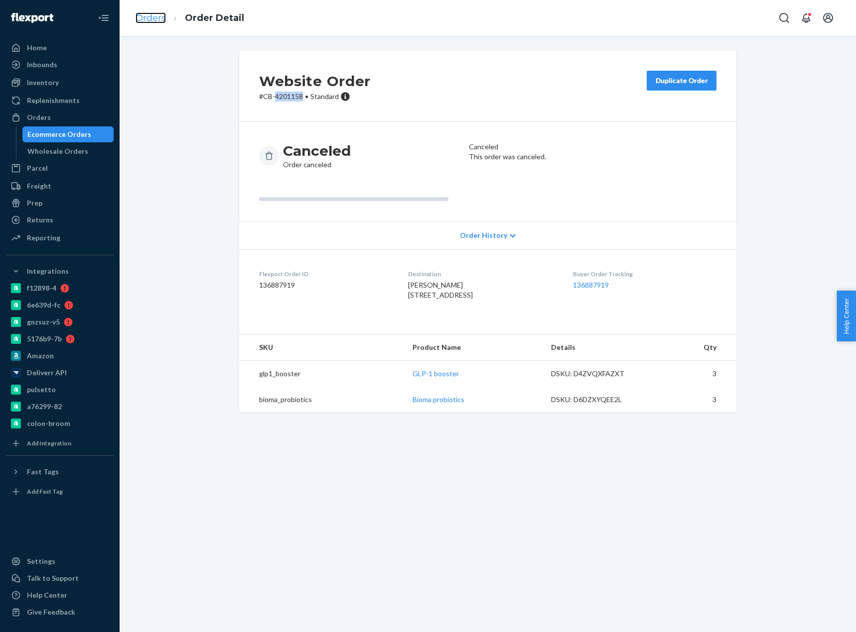
click at [147, 13] on link "Orders" at bounding box center [150, 17] width 30 height 11
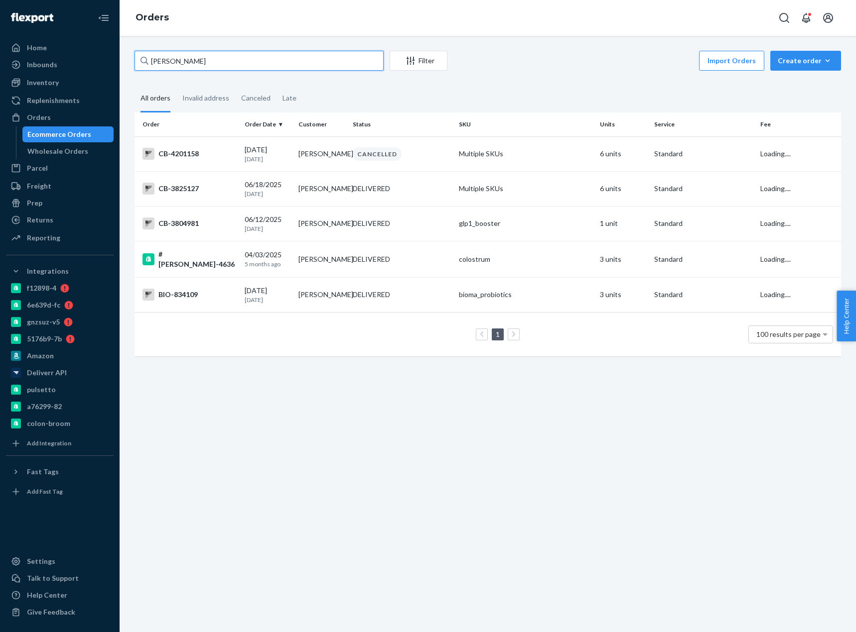
click at [184, 64] on input "Karla Webb" at bounding box center [258, 61] width 249 height 20
drag, startPoint x: 147, startPoint y: 13, endPoint x: 184, endPoint y: 64, distance: 62.4
click at [184, 64] on input "Karla Webb" at bounding box center [258, 61] width 249 height 20
paste input "CB-4201158-01"
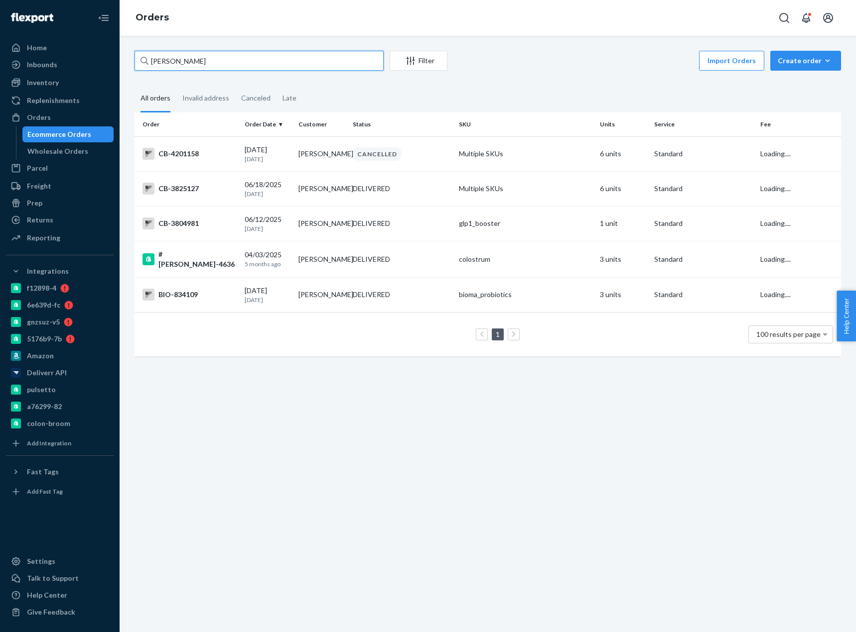
type input "CB-4201158-01"
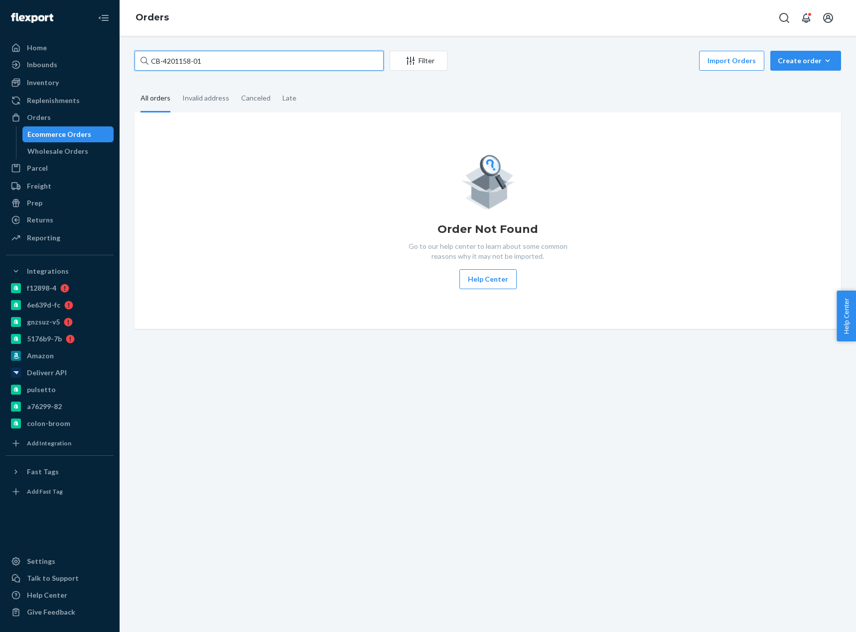
click at [218, 64] on input "CB-4201158-01" at bounding box center [258, 61] width 249 height 20
click at [224, 63] on input "CB-4201158-01" at bounding box center [258, 61] width 249 height 20
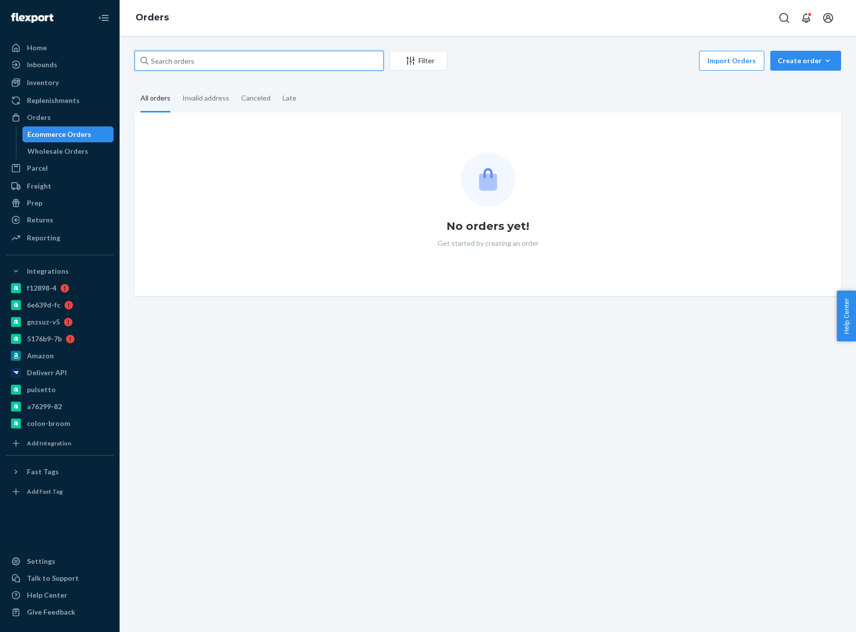
paste input "CB-4201158-01"
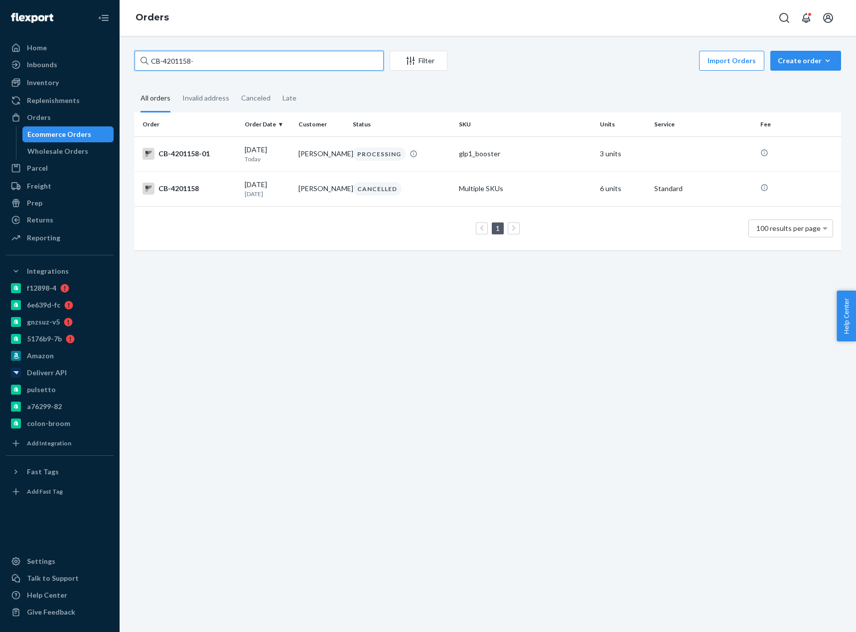
type input "CB-4201158-"
click at [212, 154] on div "CB-4201158-01" at bounding box center [189, 154] width 94 height 12
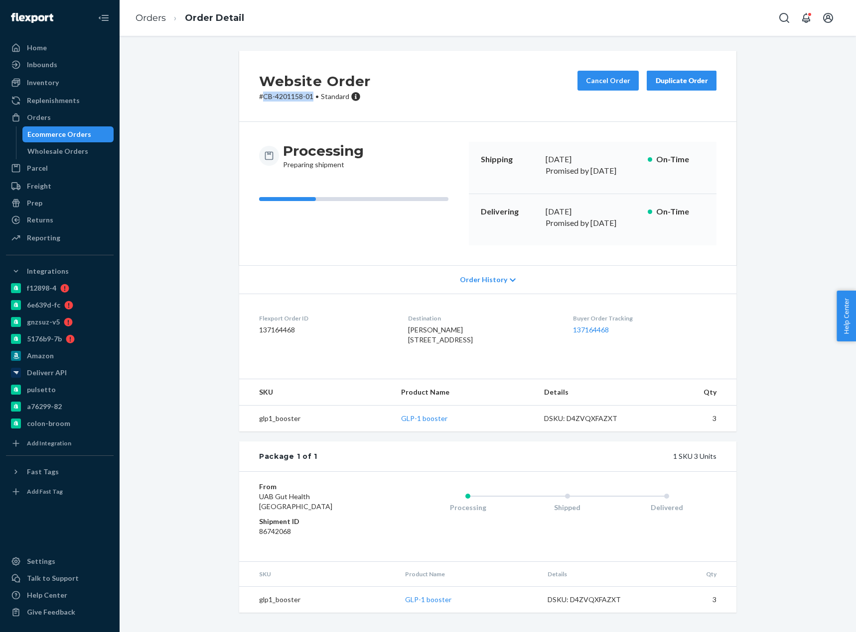
drag, startPoint x: 287, startPoint y: 103, endPoint x: 309, endPoint y: 106, distance: 22.1
click at [309, 106] on div "Website Order # CB-4201158-01 • Standard Cancel Order Duplicate Order" at bounding box center [487, 86] width 497 height 71
click at [153, 16] on link "Orders" at bounding box center [150, 17] width 30 height 11
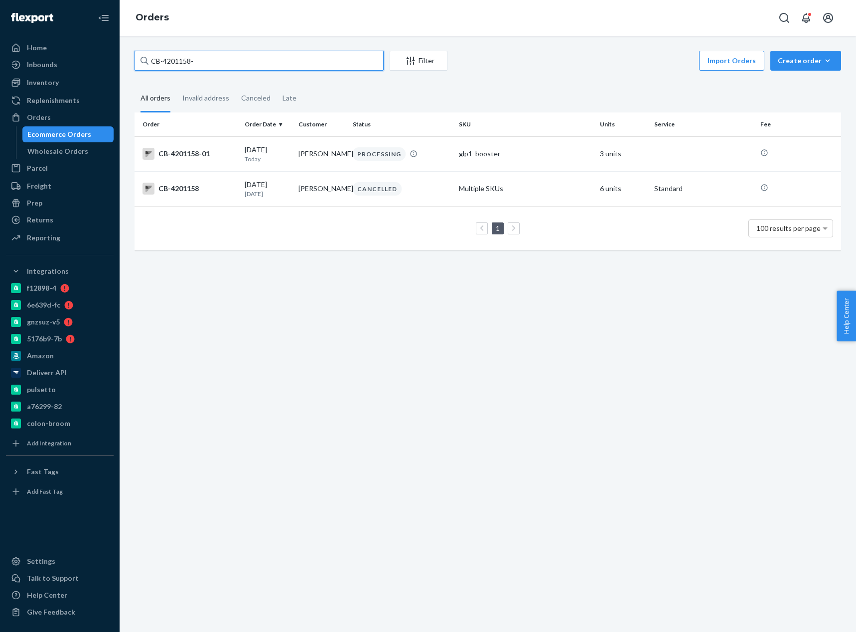
click at [222, 62] on input "CB-4201158-" at bounding box center [258, 61] width 249 height 20
paste input "Candace Raddatz"
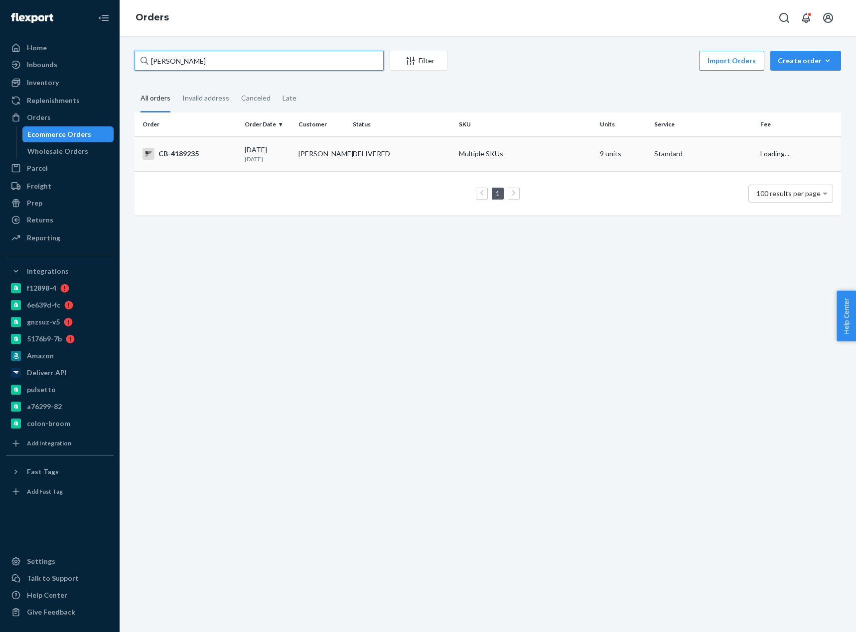
type input "Candace Raddatz"
click at [206, 167] on td "CB-4189235" at bounding box center [187, 153] width 106 height 35
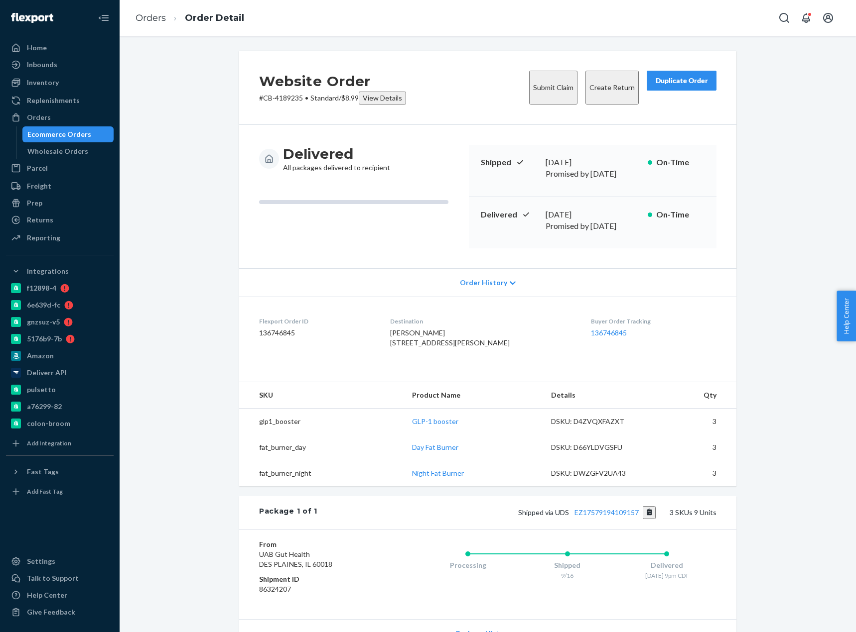
click at [603, 88] on button "Create Return" at bounding box center [611, 88] width 53 height 34
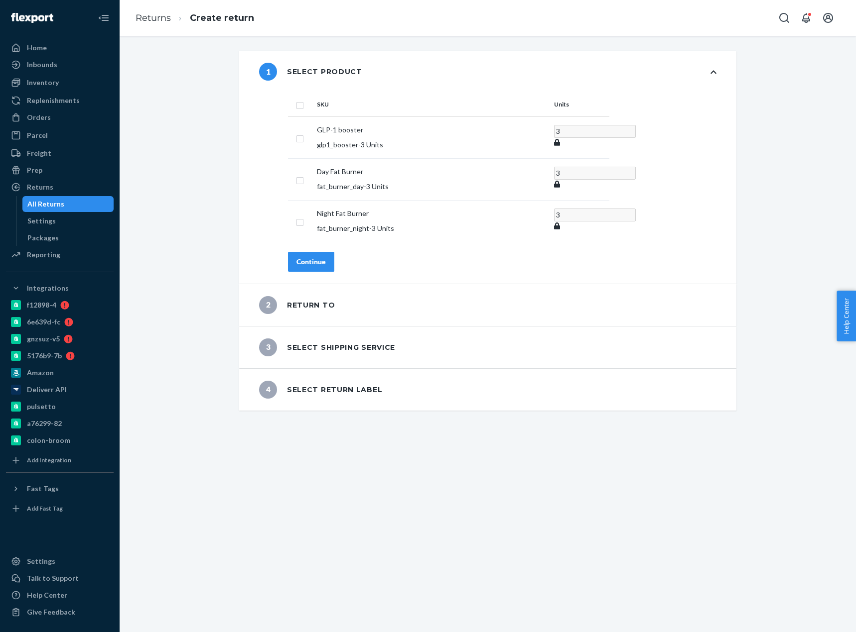
click at [297, 102] on input "checkbox" at bounding box center [300, 104] width 8 height 10
checkbox input "true"
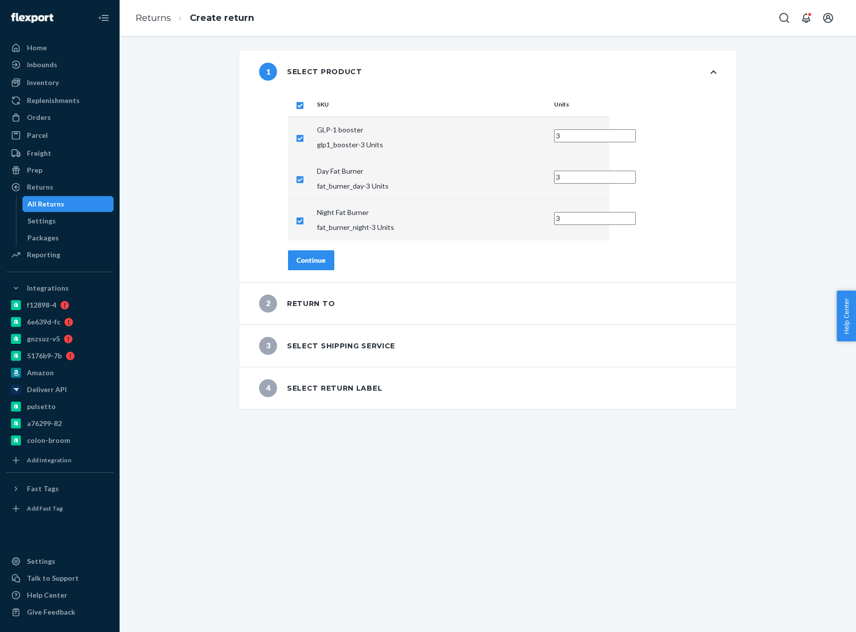
click at [308, 255] on div "Continue" at bounding box center [310, 260] width 29 height 10
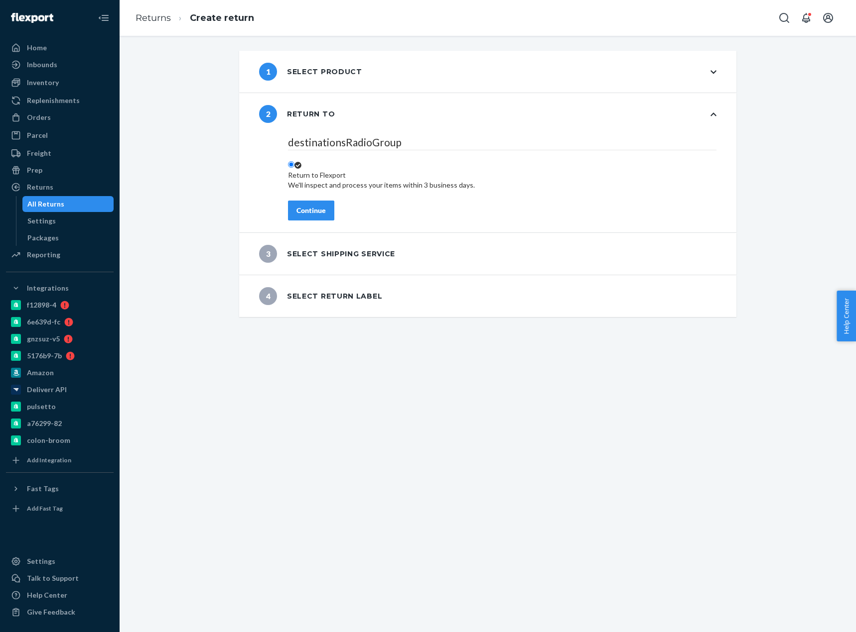
click at [309, 211] on div "Continue" at bounding box center [310, 211] width 29 height 10
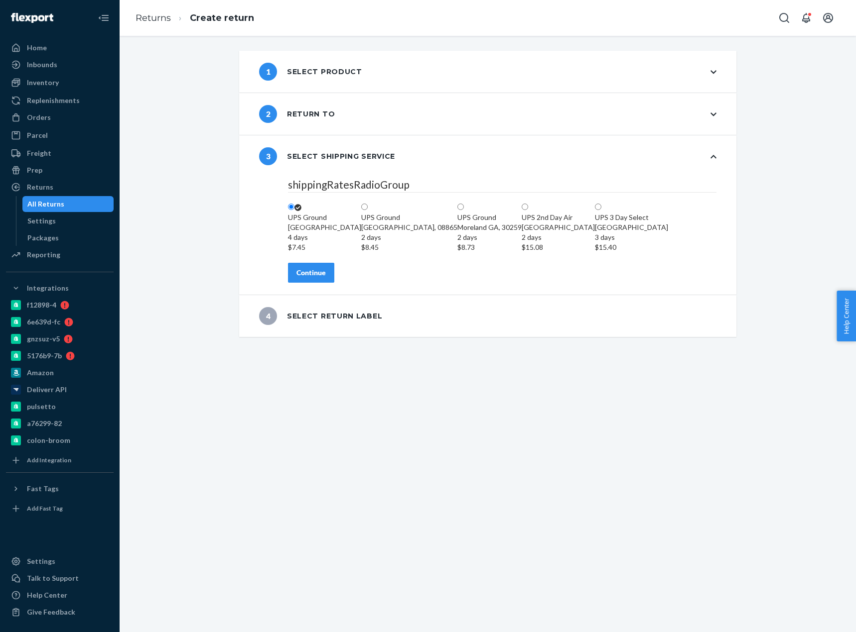
click at [319, 278] on div "Continue" at bounding box center [310, 273] width 29 height 10
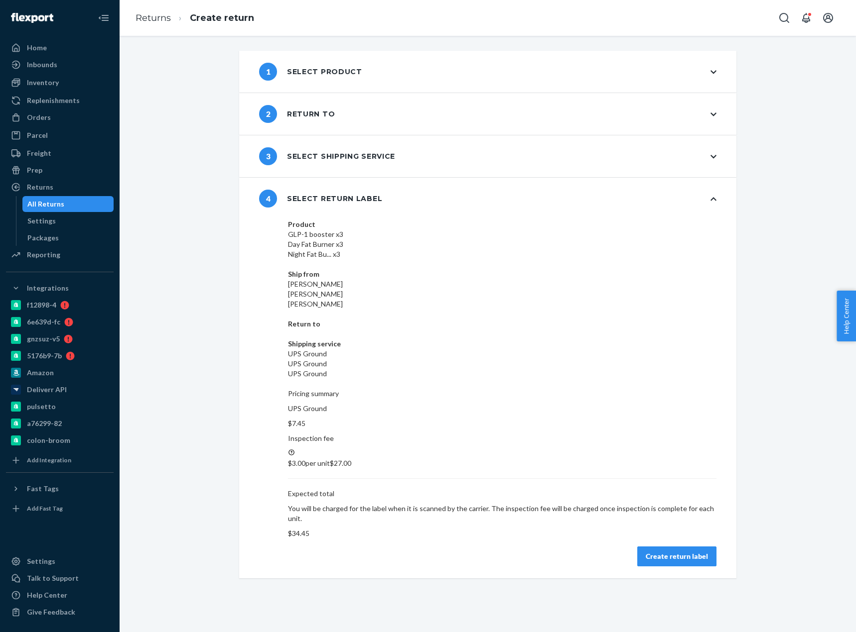
click at [651, 547] on button "Create return label" at bounding box center [676, 557] width 79 height 20
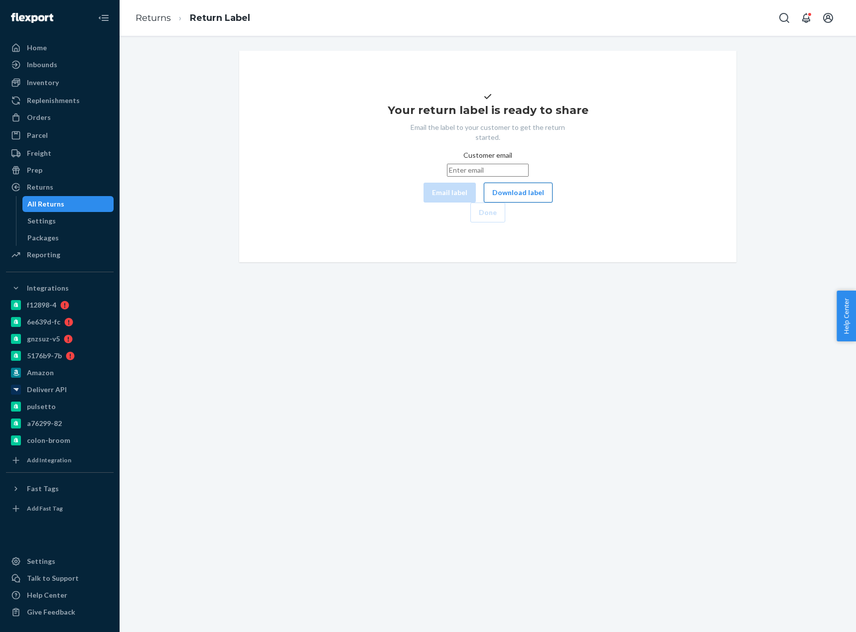
click at [484, 203] on button "Download label" at bounding box center [518, 193] width 69 height 20
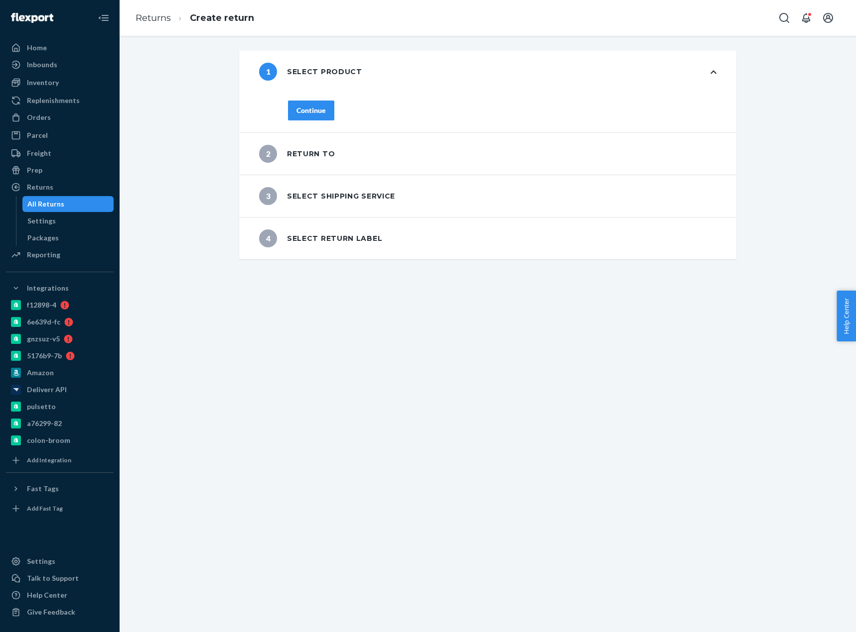
drag, startPoint x: 62, startPoint y: 119, endPoint x: 119, endPoint y: 104, distance: 58.8
click at [62, 119] on div "Orders" at bounding box center [60, 118] width 106 height 14
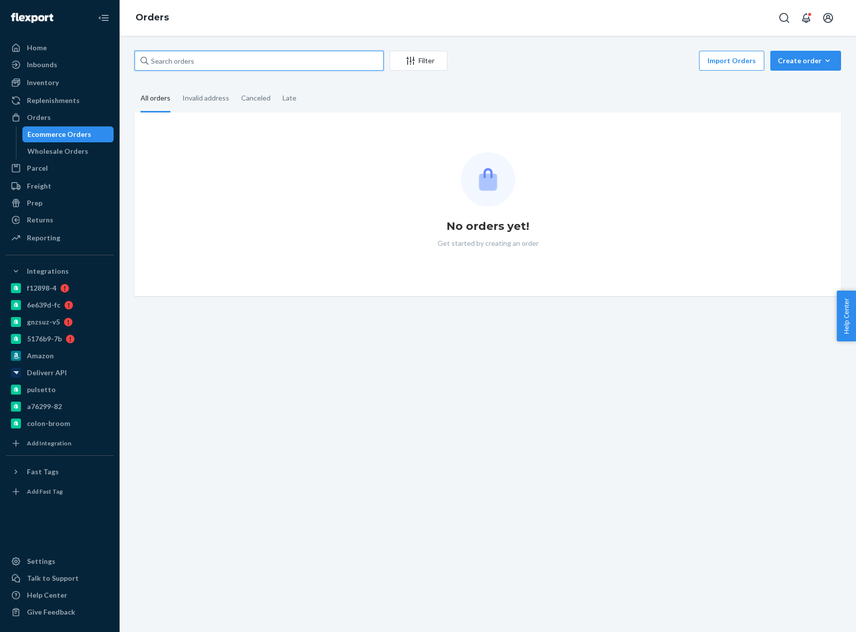
click at [203, 62] on input "text" at bounding box center [258, 61] width 249 height 20
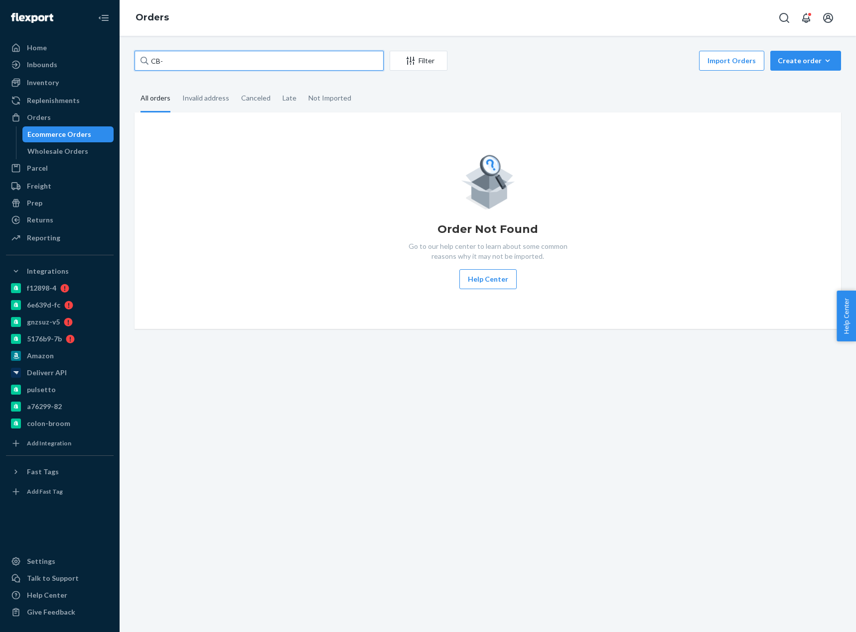
paste input "4180134"
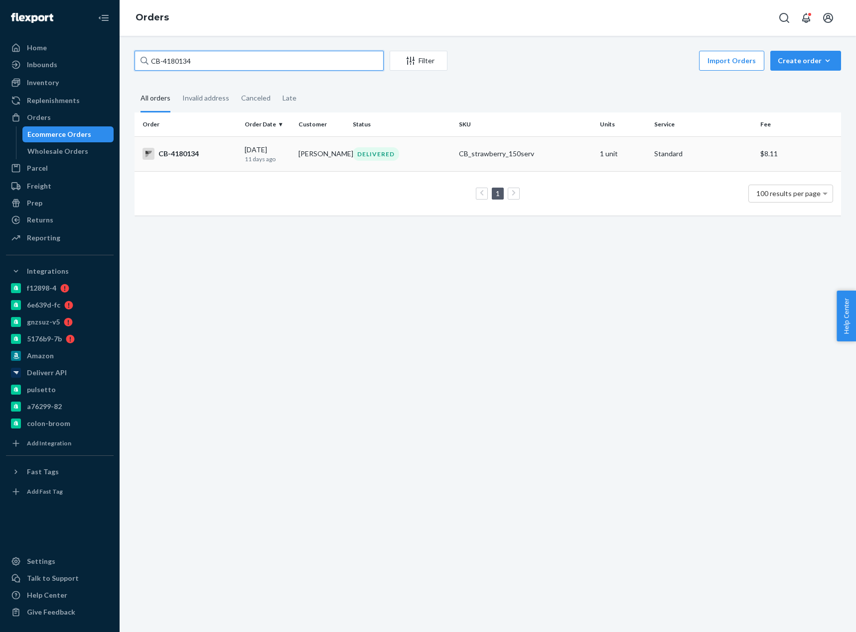
type input "CB-4180134"
click at [206, 153] on div "CB-4180134" at bounding box center [189, 154] width 94 height 12
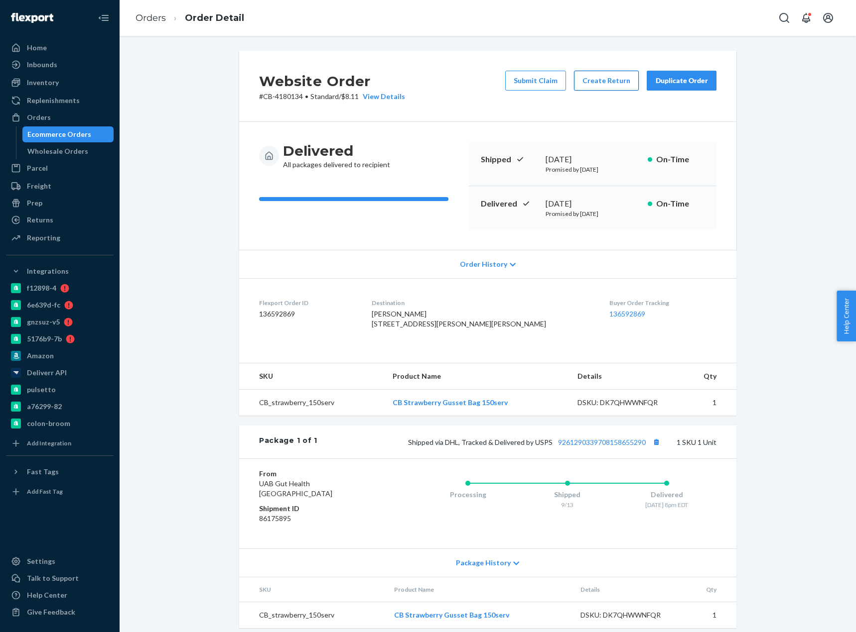
click at [589, 85] on button "Create Return" at bounding box center [606, 81] width 65 height 20
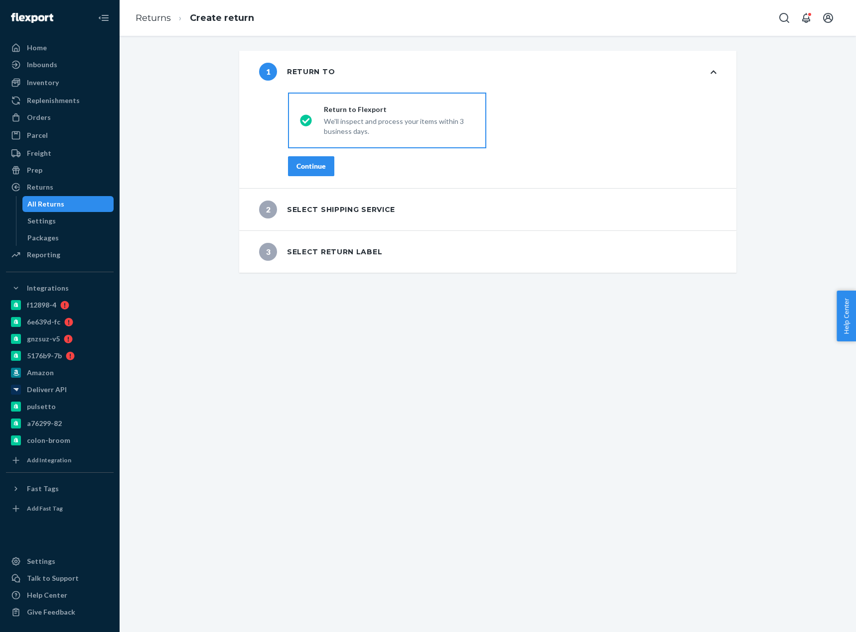
click at [303, 166] on div "Continue" at bounding box center [310, 166] width 29 height 10
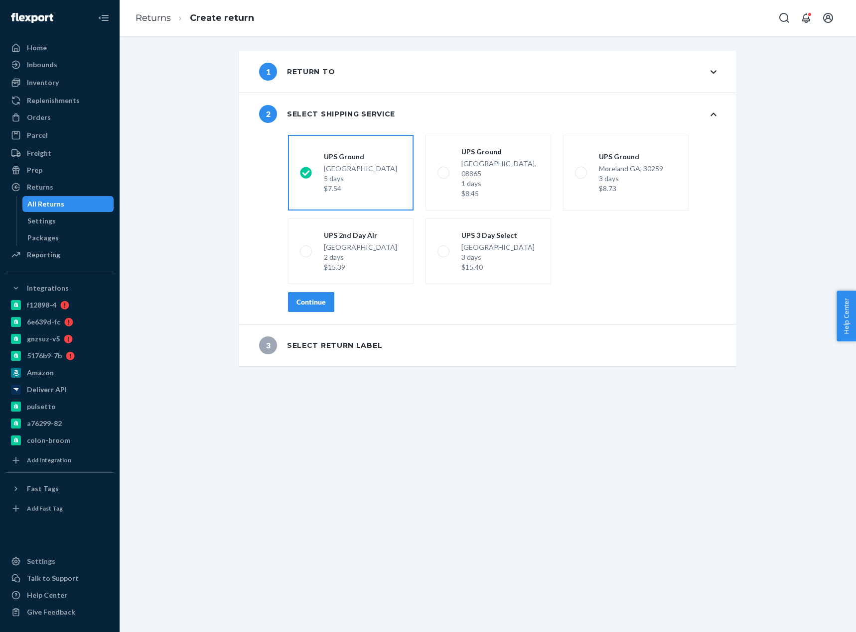
click at [309, 297] on div "Continue" at bounding box center [310, 302] width 29 height 10
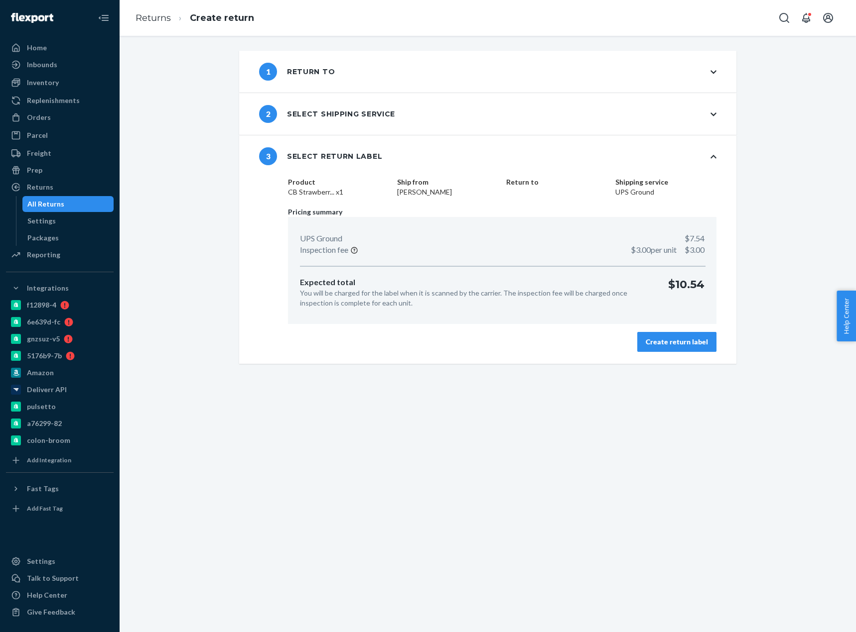
click at [671, 337] on div "Create return label" at bounding box center [676, 342] width 62 height 10
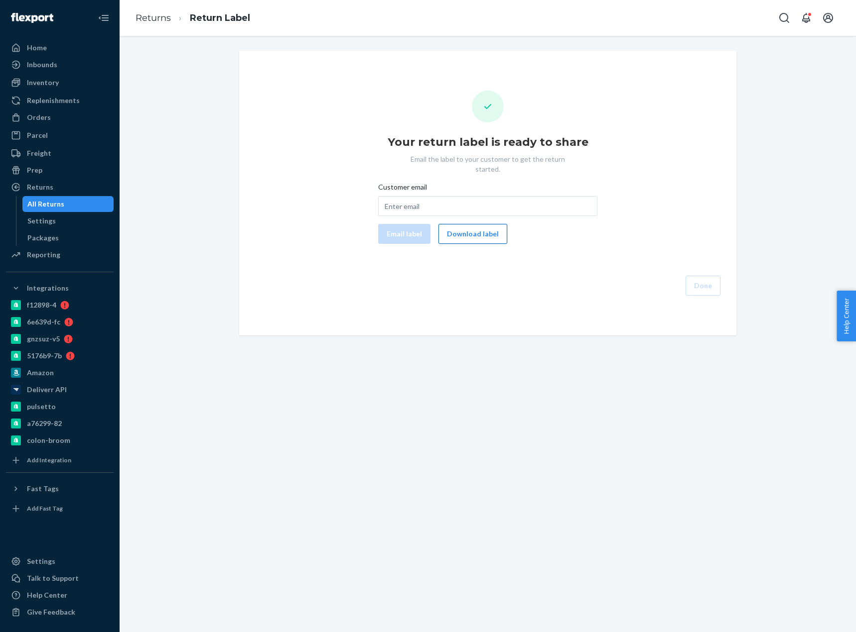
click at [477, 230] on button "Download label" at bounding box center [472, 234] width 69 height 20
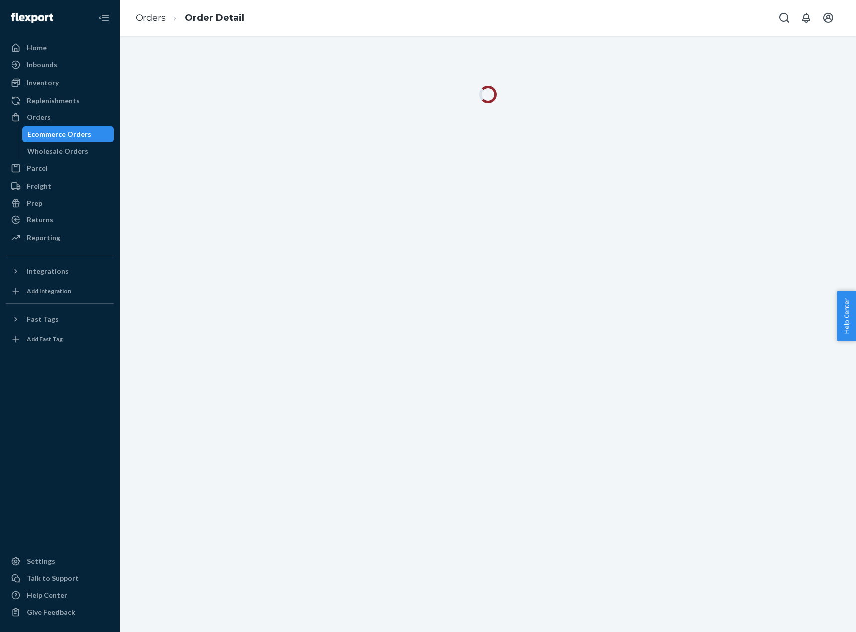
click at [130, 16] on ol "Orders Order Detail" at bounding box center [189, 17] width 125 height 29
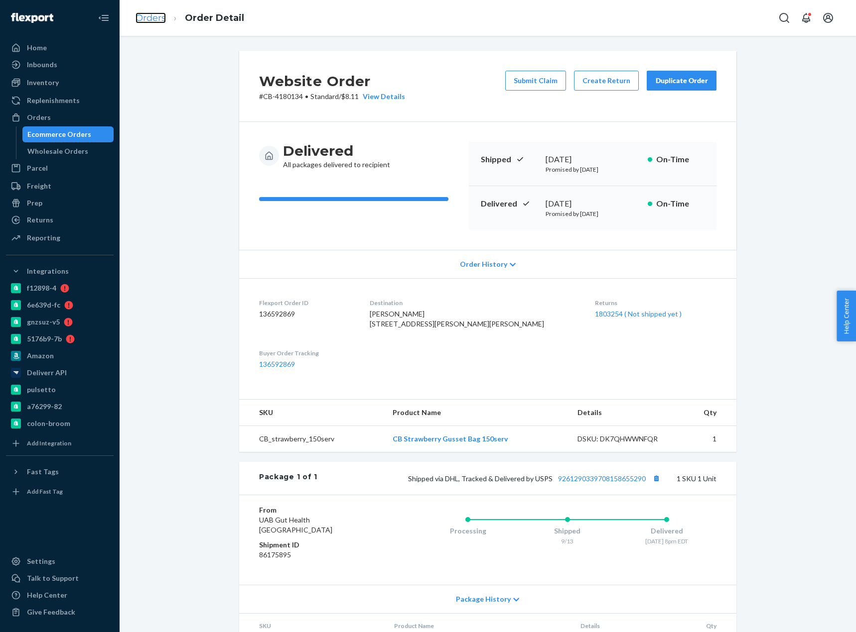
click at [151, 16] on link "Orders" at bounding box center [150, 17] width 30 height 11
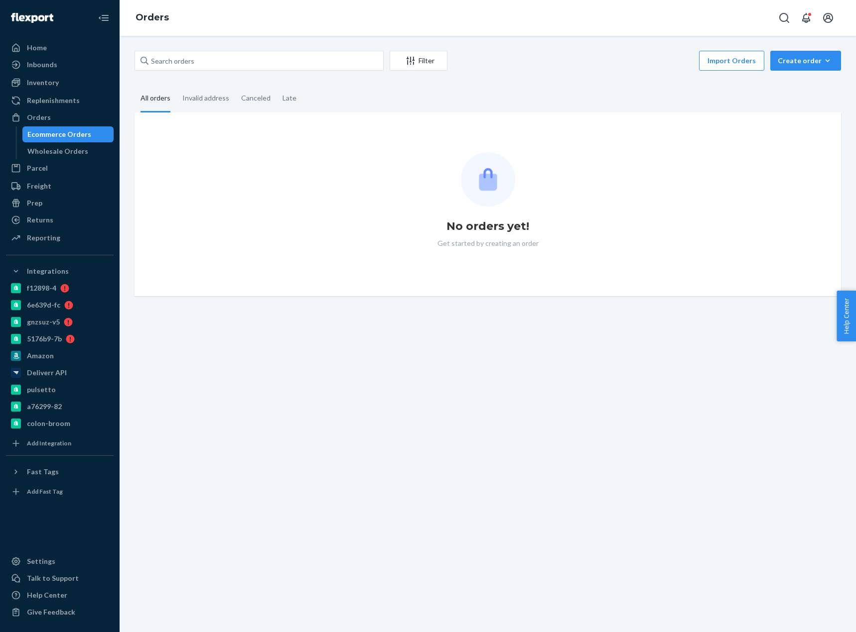
click at [194, 71] on div "Filter Import Orders Create order Ecommerce order Removal order" at bounding box center [487, 62] width 706 height 22
click at [195, 66] on input "text" at bounding box center [258, 61] width 249 height 20
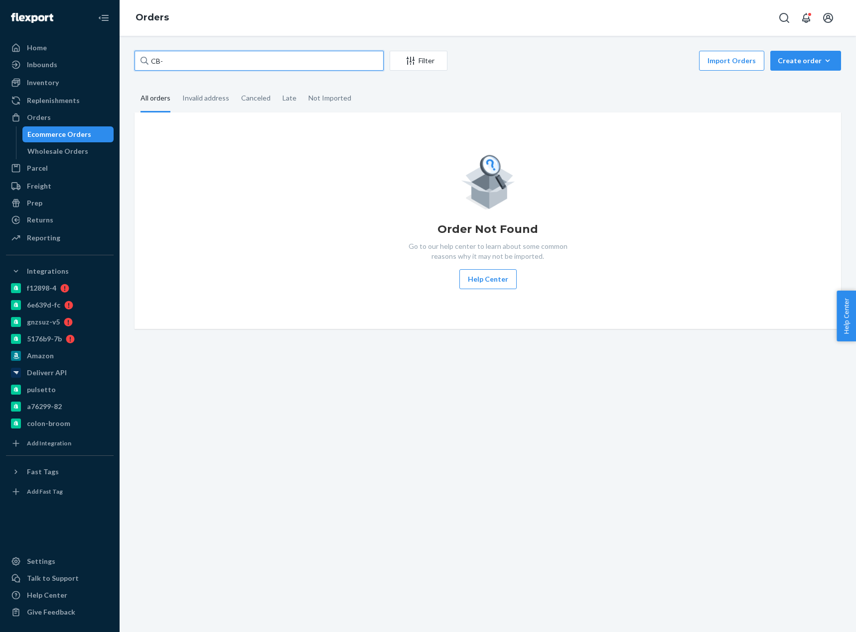
paste input "4161123"
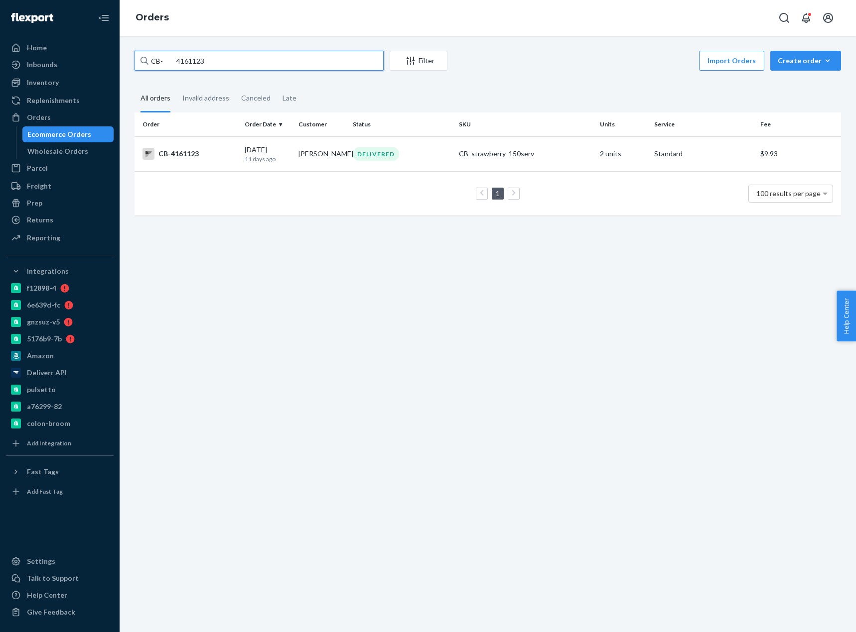
type input "CB- 4161123"
click at [247, 256] on div "CB- 4161123 Filter Import Orders Create order Ecommerce order Removal order All…" at bounding box center [488, 334] width 736 height 597
click at [173, 159] on div "CB-4161123" at bounding box center [189, 154] width 94 height 12
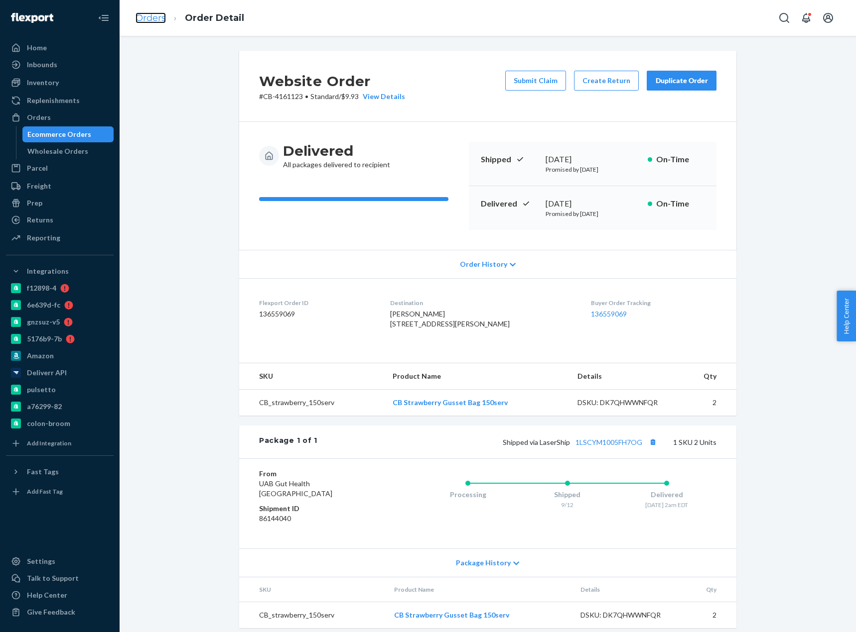
click at [149, 19] on link "Orders" at bounding box center [150, 17] width 30 height 11
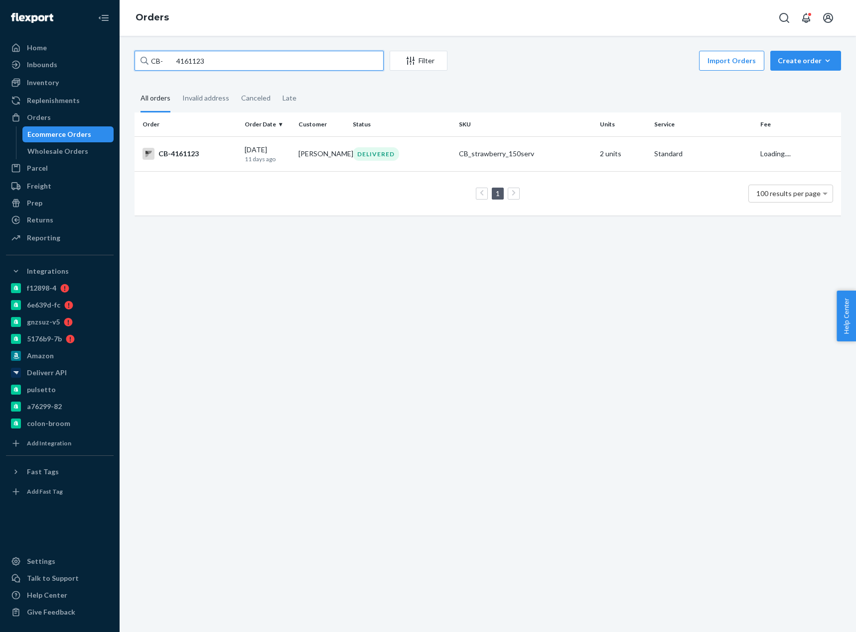
click at [186, 63] on input "CB- 4161123" at bounding box center [258, 61] width 249 height 20
drag, startPoint x: 165, startPoint y: 63, endPoint x: 281, endPoint y: 83, distance: 117.2
click at [271, 81] on div "CB- 4161123 Filter Import Orders Create order Ecommerce order Removal order All…" at bounding box center [487, 138] width 721 height 175
paste input "58598"
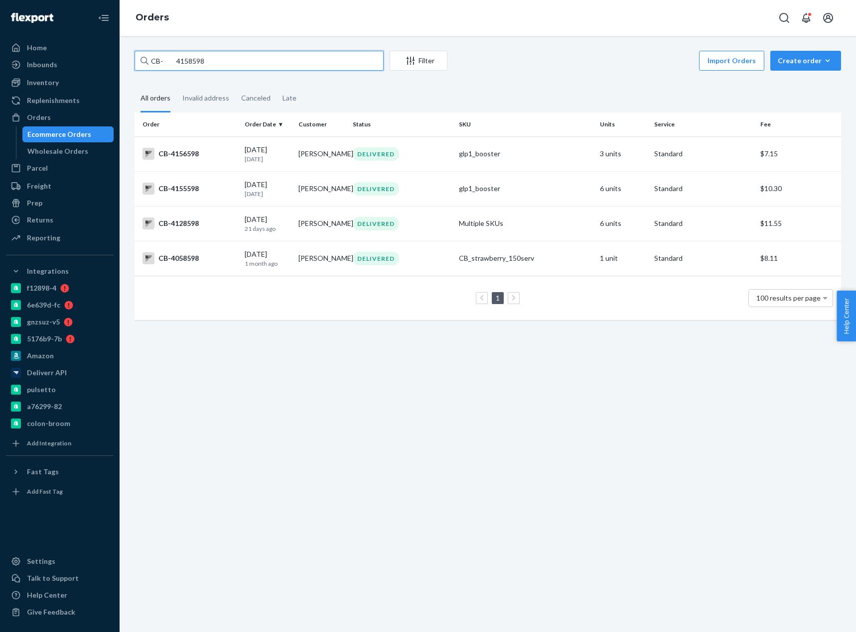
click at [180, 57] on input "CB- 4158598" at bounding box center [258, 61] width 249 height 20
paste input "Jenna Golban"
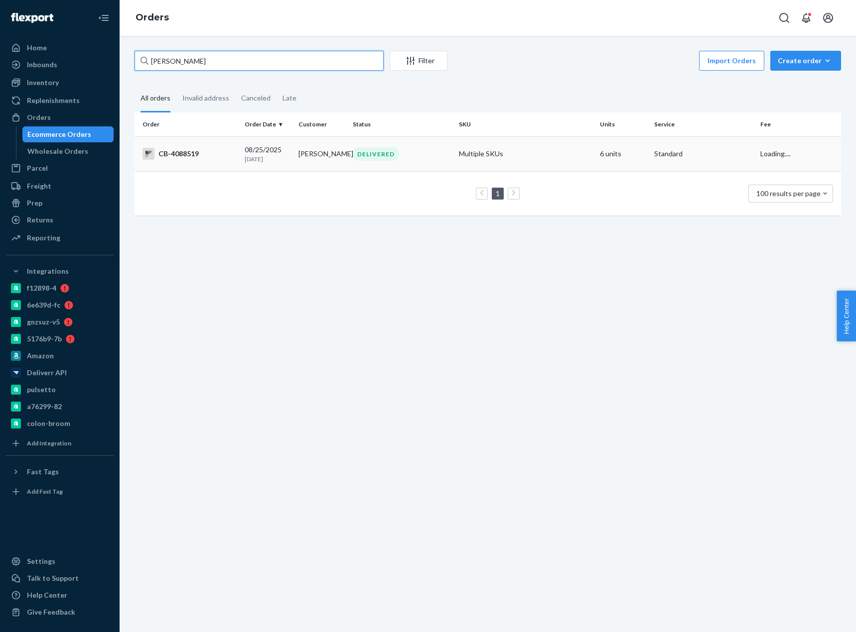
type input "Jenna Golban"
click at [193, 158] on div "CB-4088519" at bounding box center [189, 154] width 94 height 12
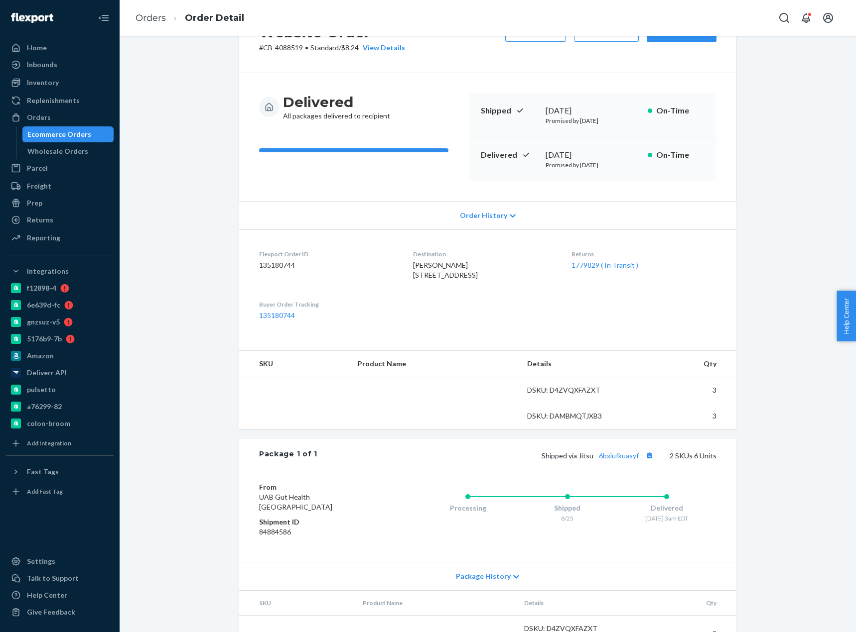
scroll to position [100, 0]
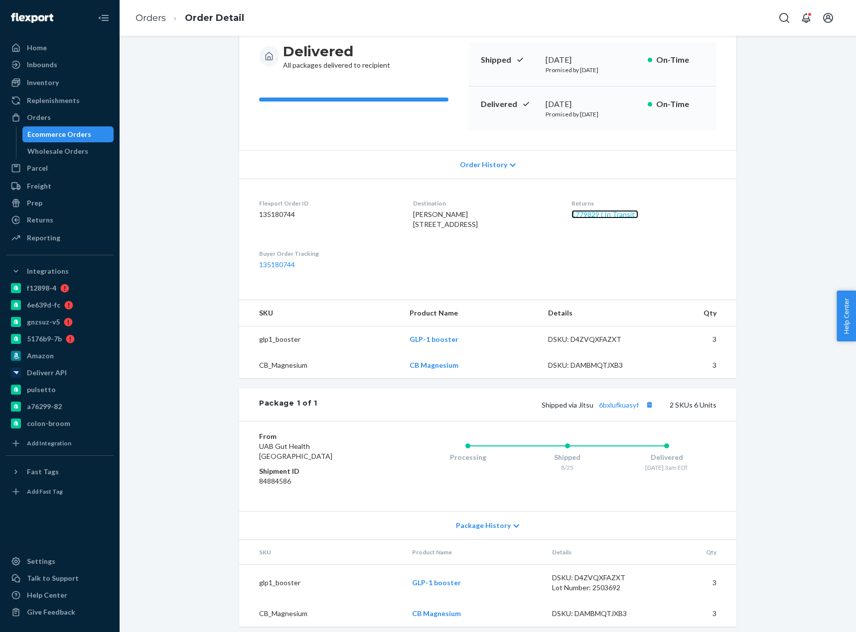
drag, startPoint x: 619, startPoint y: 214, endPoint x: 753, endPoint y: 288, distance: 154.0
click at [619, 214] on link "1779829 ( In Transit )" at bounding box center [604, 214] width 67 height 8
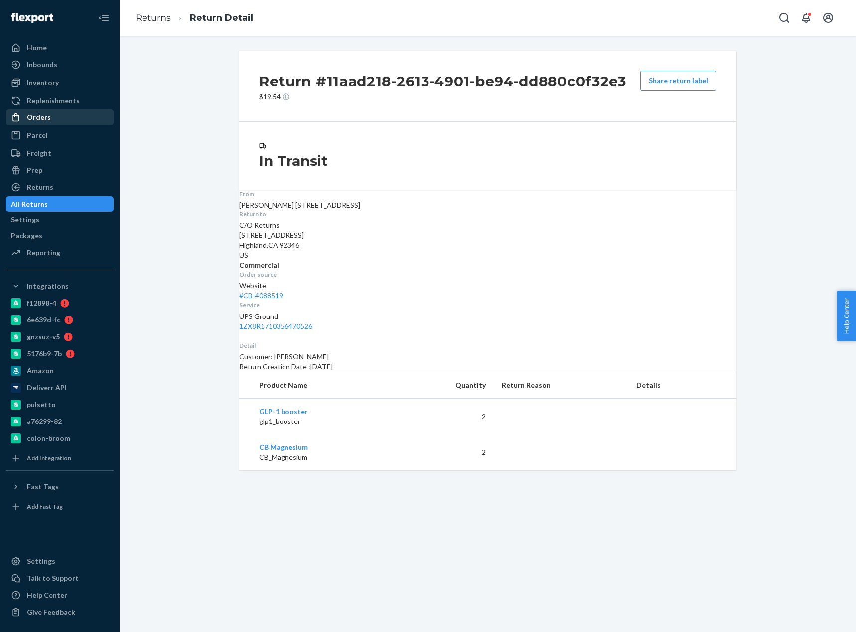
click at [50, 119] on div "Orders" at bounding box center [60, 118] width 106 height 14
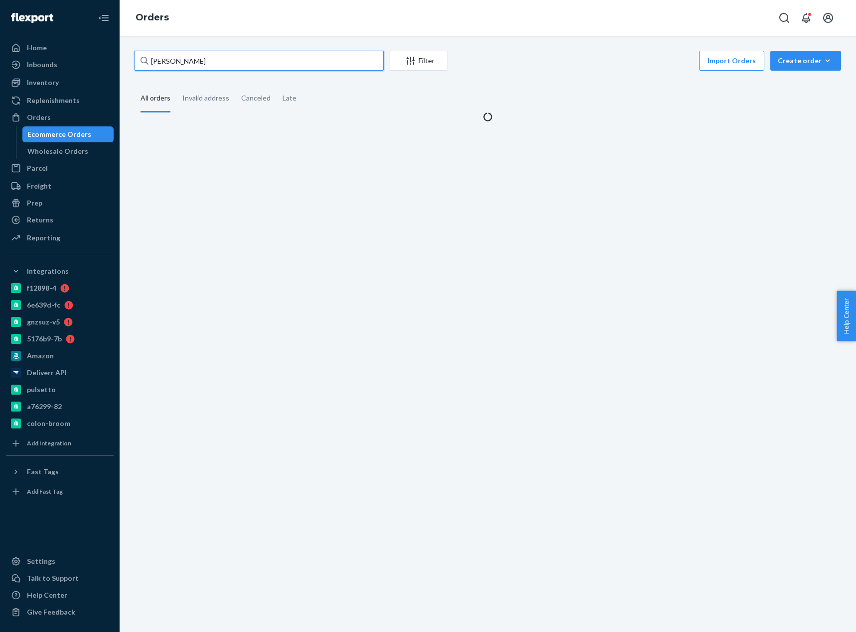
click at [191, 57] on input "Jenna Golban" at bounding box center [258, 61] width 249 height 20
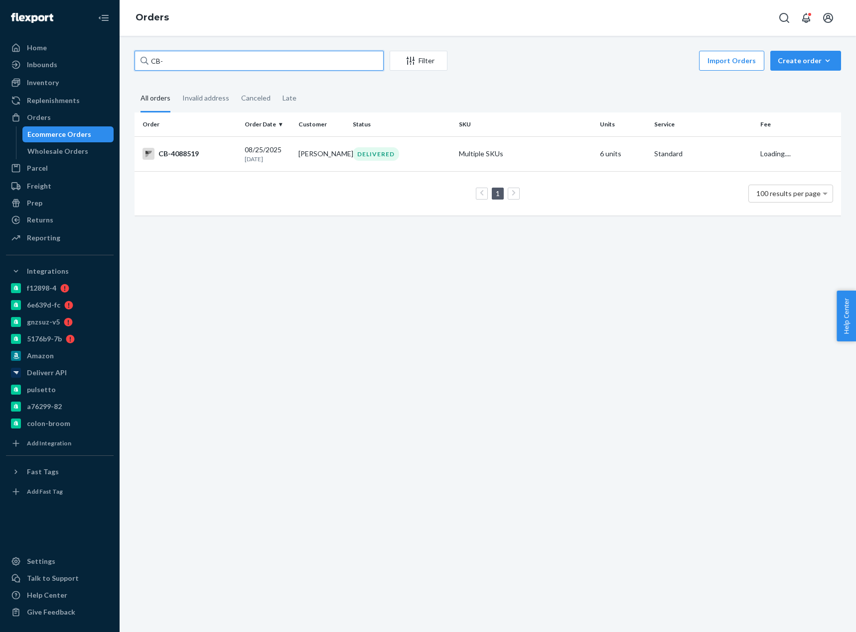
paste input "4197158"
click at [161, 59] on input "CB- 4197158" at bounding box center [258, 61] width 249 height 20
paste input "Kurt Titmas"
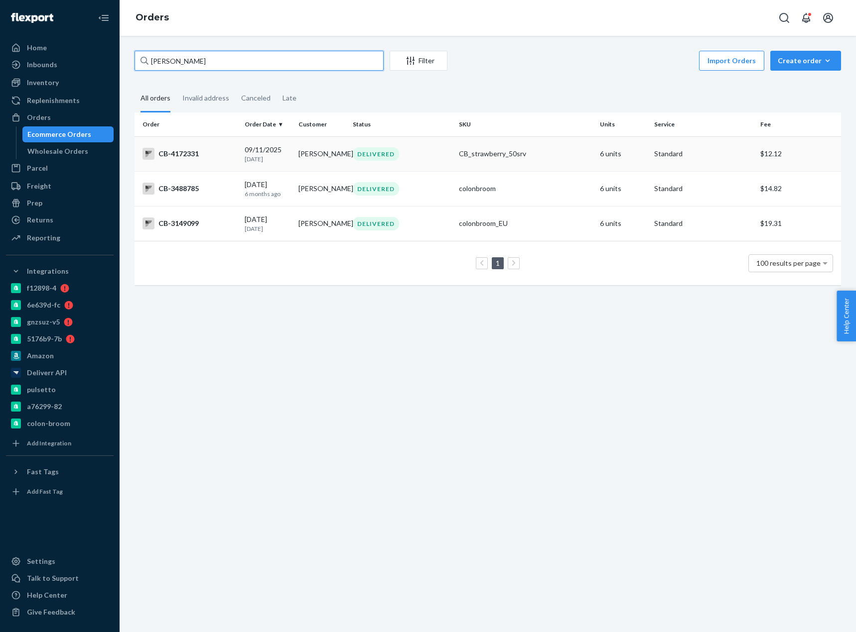
type input "Kurt Titmas"
click at [222, 156] on div "CB-4172331" at bounding box center [189, 154] width 94 height 12
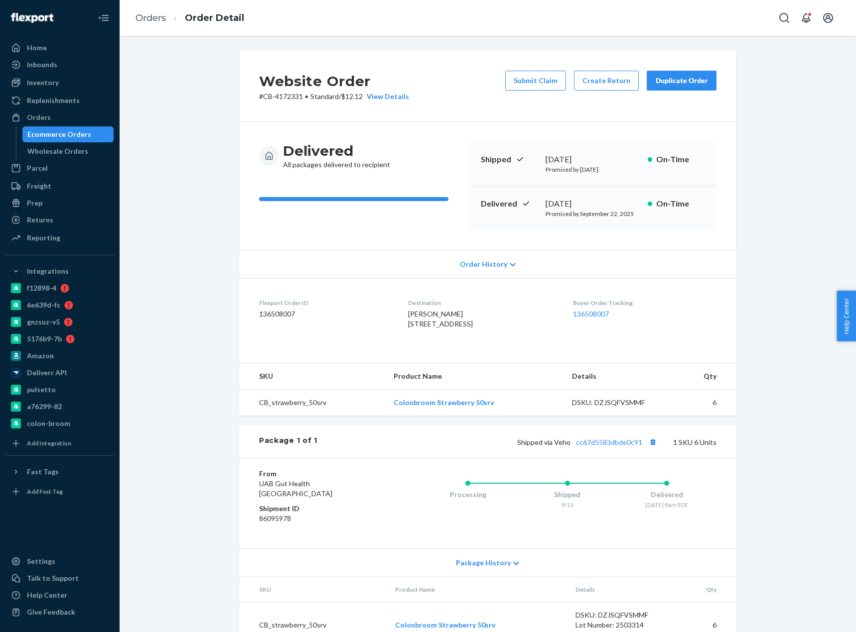
click at [276, 99] on p "# CB-4172331 • Standard / $12.12 View Details" at bounding box center [334, 97] width 150 height 10
copy p "4172331"
drag, startPoint x: 142, startPoint y: 14, endPoint x: 172, endPoint y: 49, distance: 45.6
click at [142, 14] on link "Orders" at bounding box center [150, 17] width 30 height 11
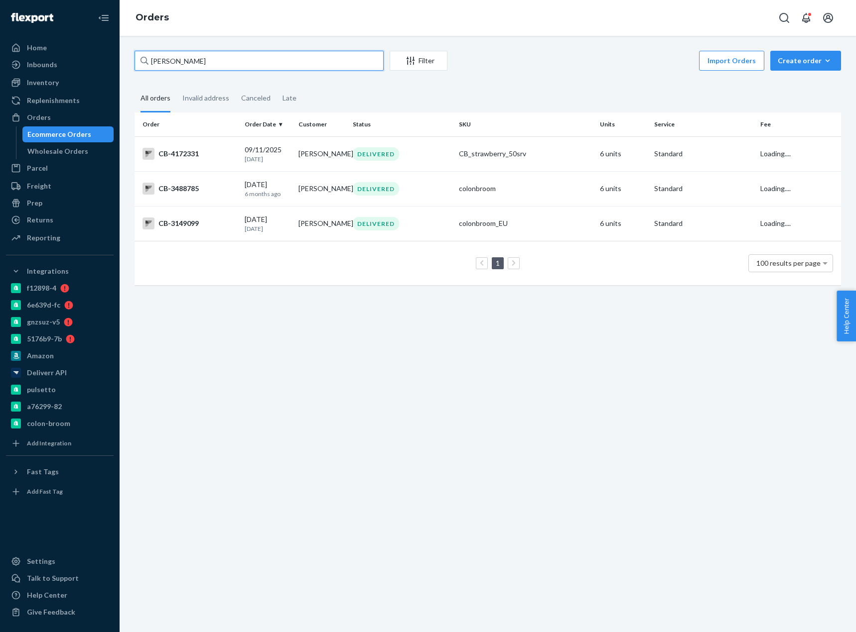
click at [182, 63] on input "Kurt Titmas" at bounding box center [258, 61] width 249 height 20
click at [183, 63] on input "Kurt Titmas" at bounding box center [258, 61] width 249 height 20
paste input "4127730"
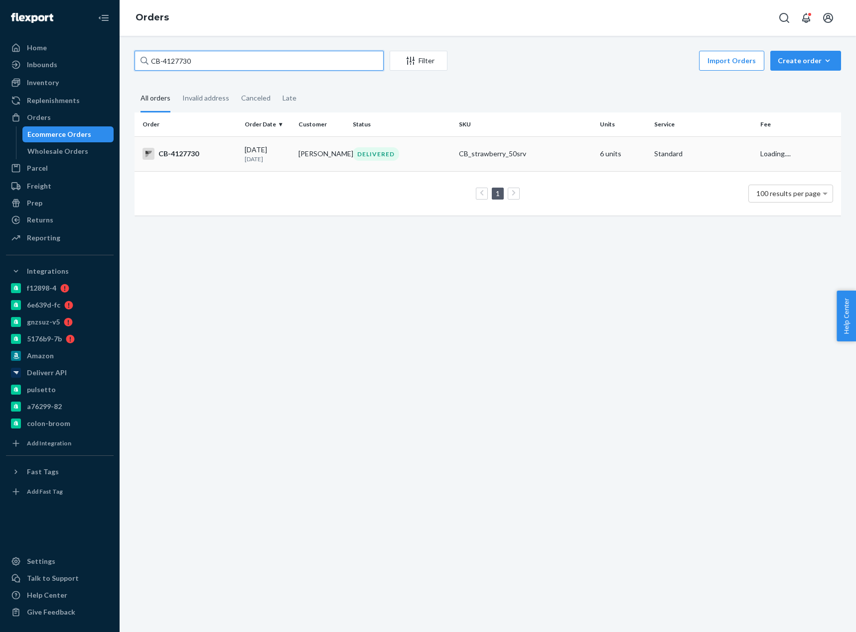
type input "CB-4127730"
click at [215, 157] on div "CB-4127730" at bounding box center [189, 154] width 94 height 12
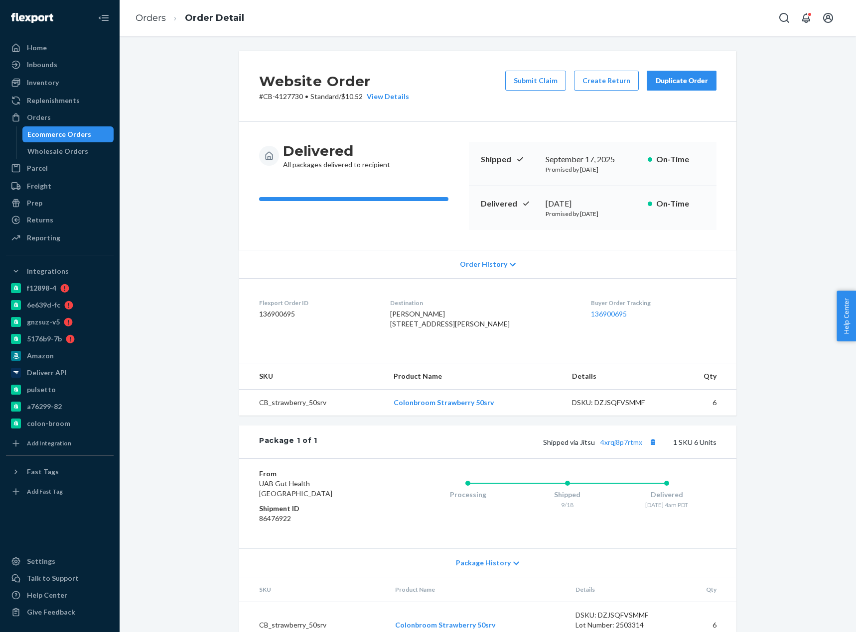
click at [166, 102] on div "Website Order # CB-4127730 • Standard / $10.52 View Details Submit Claim Create…" at bounding box center [487, 356] width 721 height 610
click at [610, 75] on button "Create Return" at bounding box center [606, 81] width 65 height 20
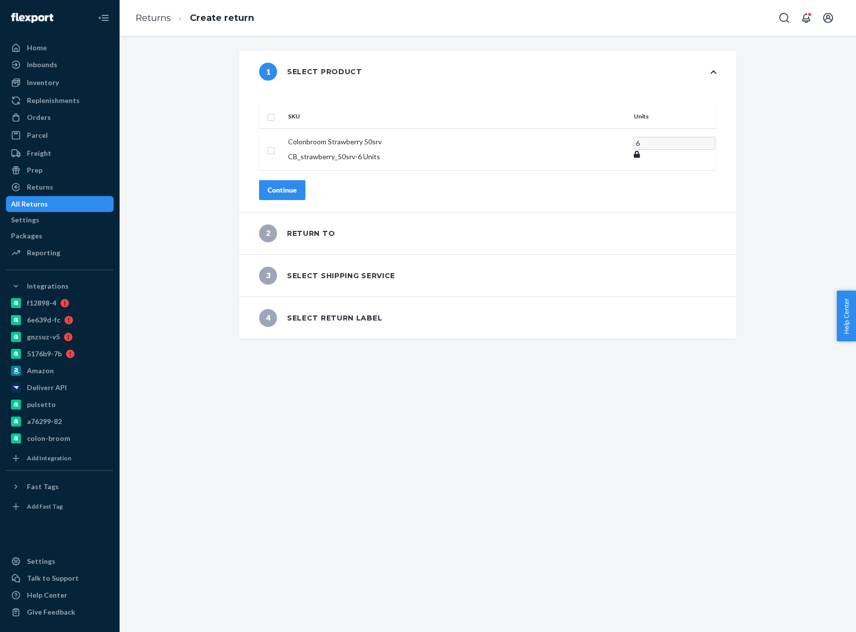
click at [275, 111] on input "checkbox" at bounding box center [271, 116] width 8 height 10
checkbox input "true"
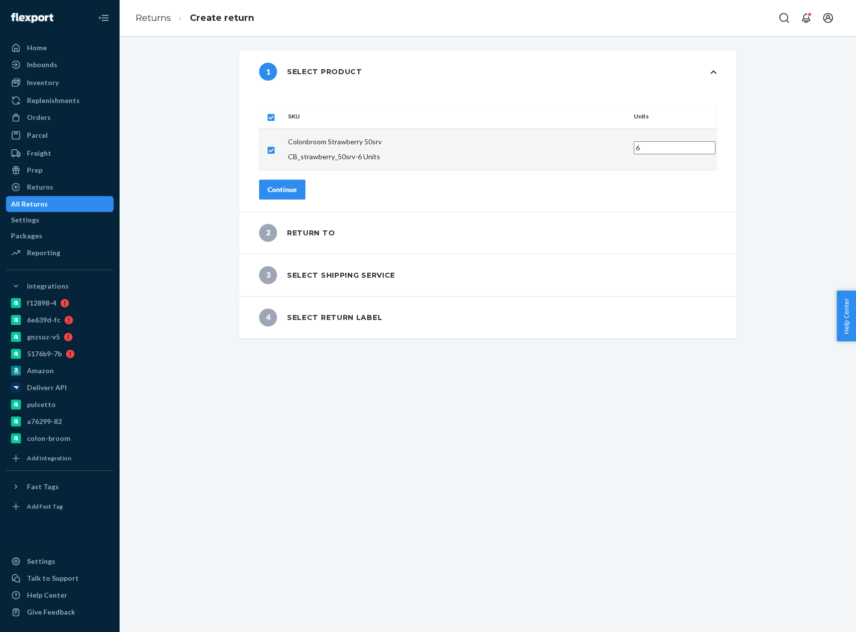
click at [305, 180] on button "Continue" at bounding box center [282, 190] width 46 height 20
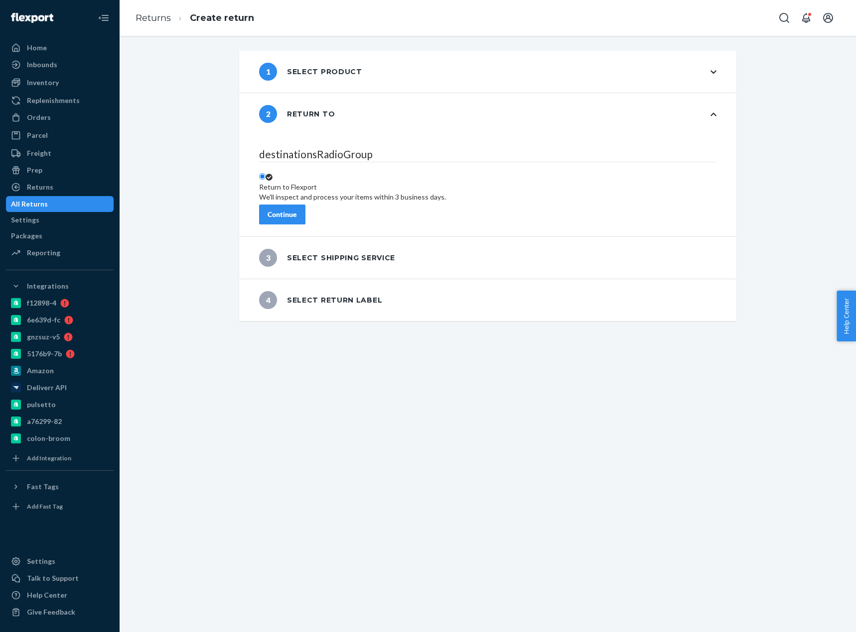
click at [305, 205] on button "Continue" at bounding box center [282, 215] width 46 height 20
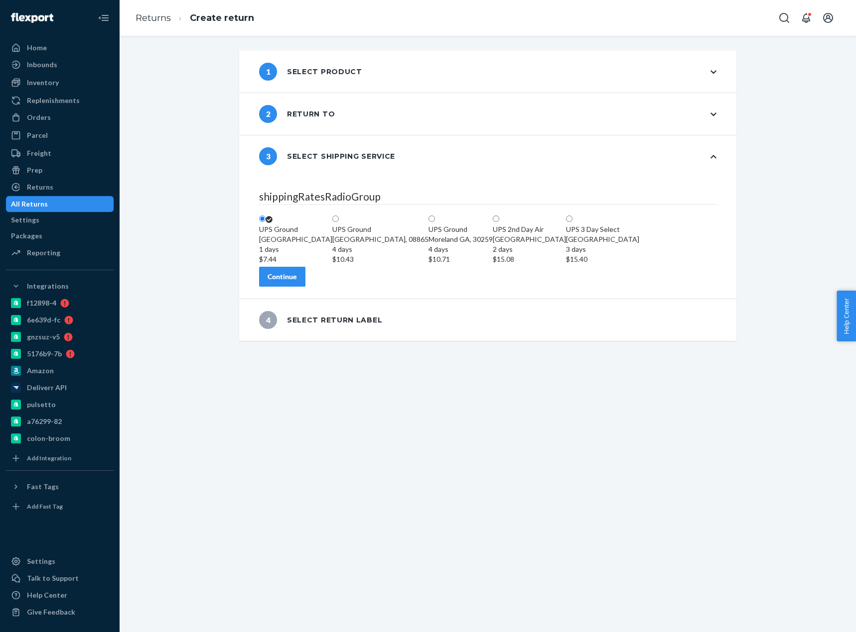
click at [297, 282] on div "Continue" at bounding box center [281, 277] width 29 height 10
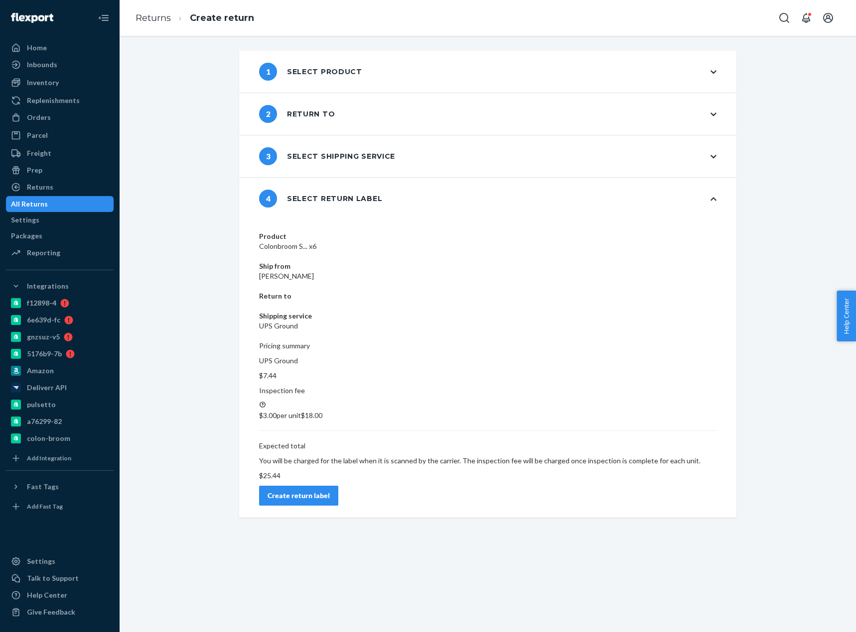
click at [330, 491] on div "Create return label" at bounding box center [298, 496] width 62 height 10
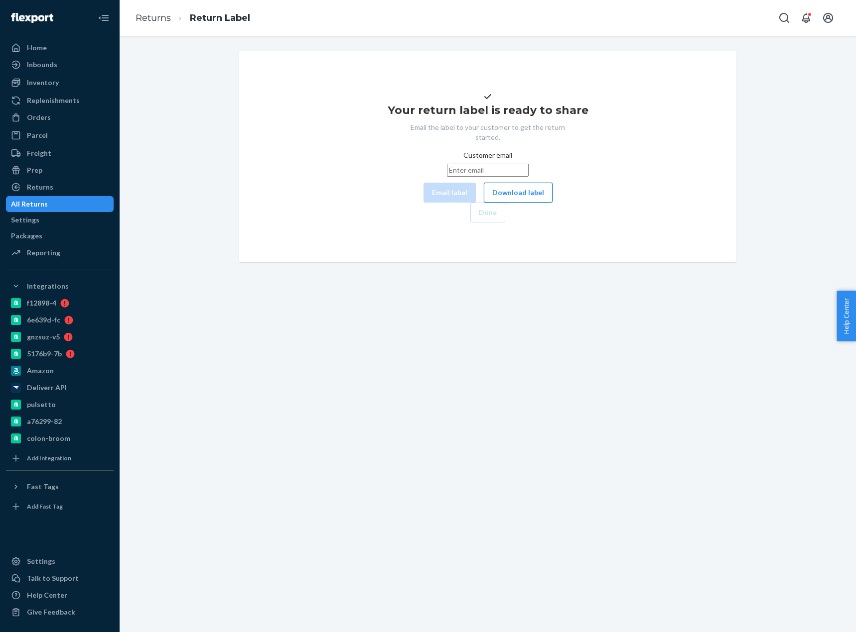
click at [484, 203] on button "Download label" at bounding box center [518, 193] width 69 height 20
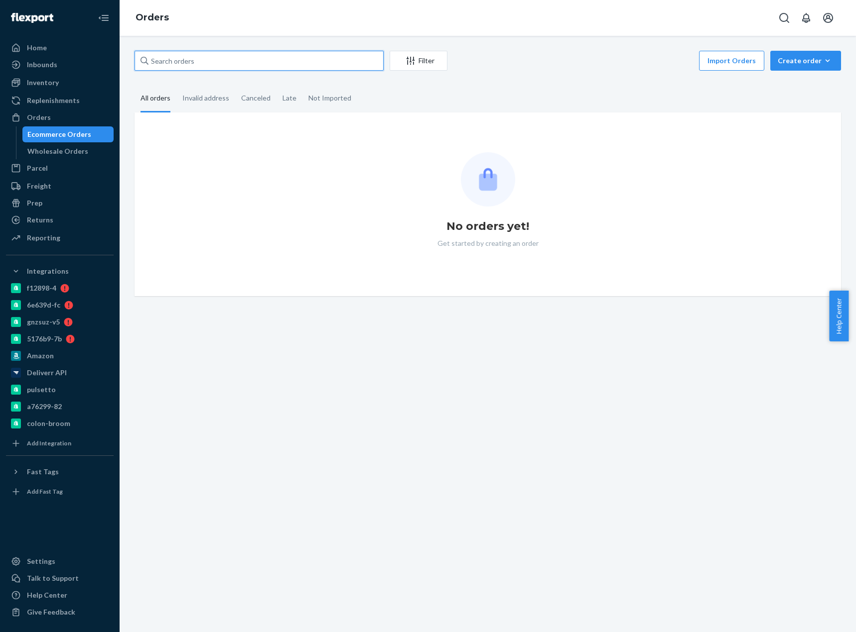
drag, startPoint x: 183, startPoint y: 66, endPoint x: 171, endPoint y: 1, distance: 65.9
click at [183, 66] on input "text" at bounding box center [258, 61] width 249 height 20
paste input "[PERSON_NAME]"
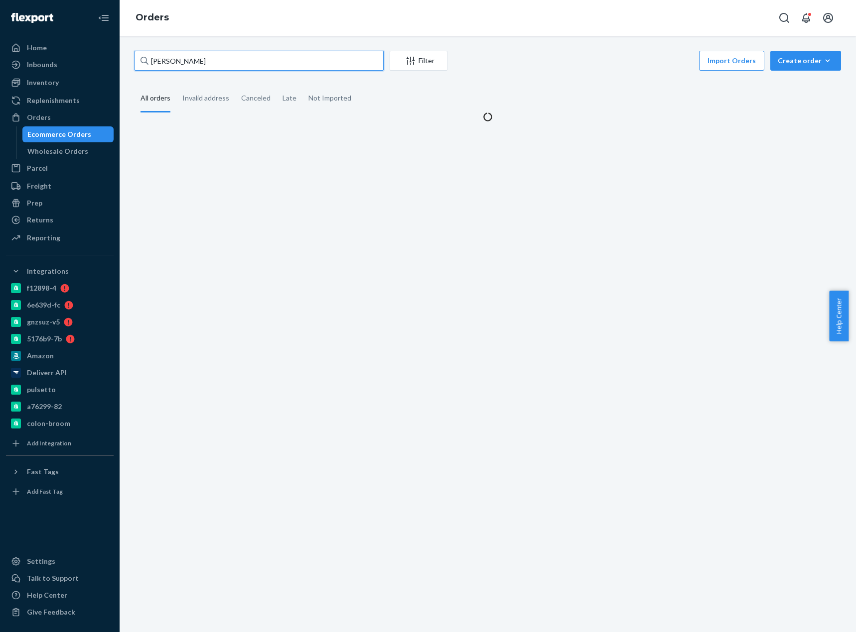
type input "[PERSON_NAME]"
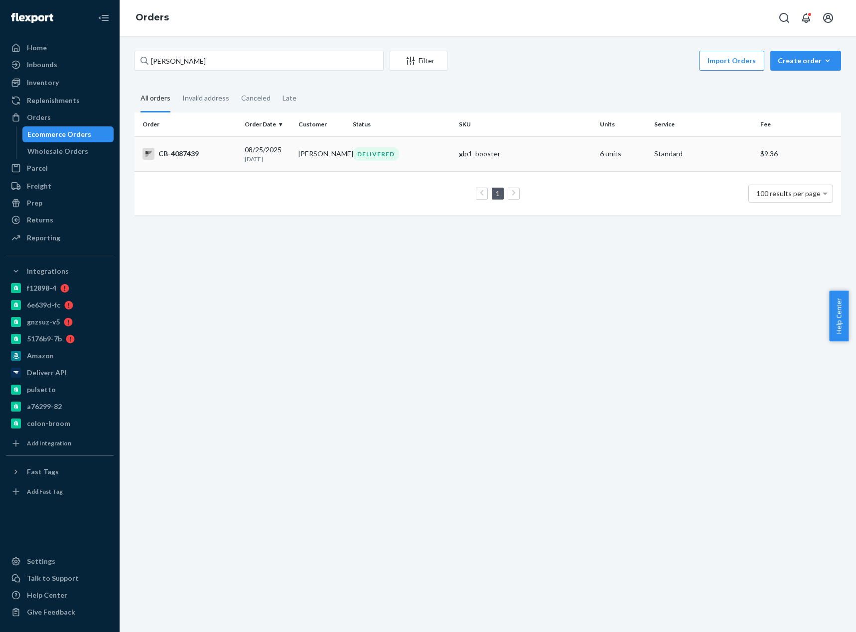
click at [207, 162] on td "CB-4087439" at bounding box center [187, 153] width 106 height 35
